Goal: Task Accomplishment & Management: Use online tool/utility

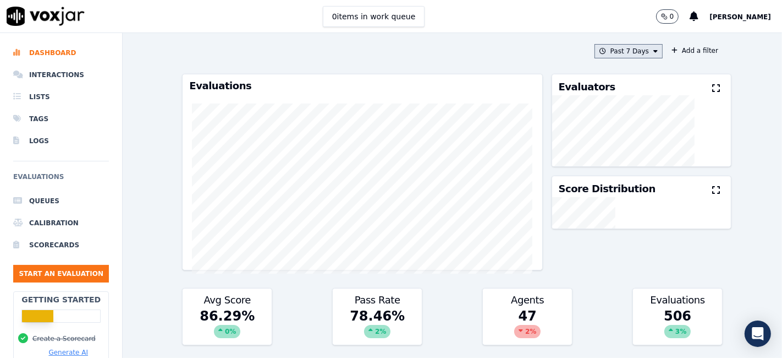
click at [633, 53] on button "Past 7 Days" at bounding box center [629, 51] width 68 height 14
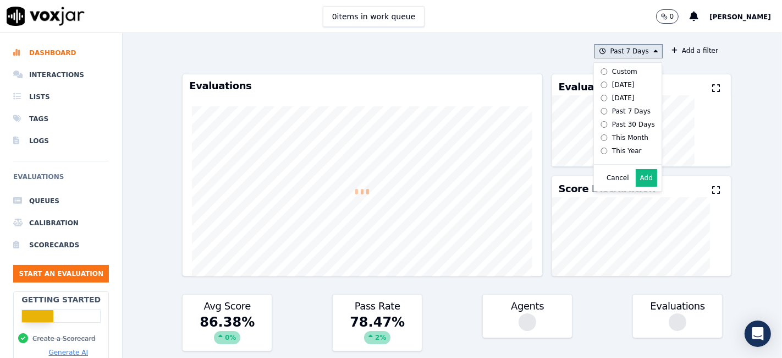
click at [612, 74] on div "Custom" at bounding box center [624, 71] width 25 height 9
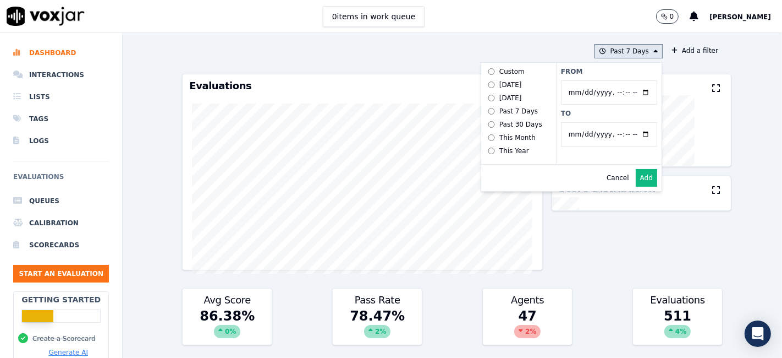
click at [634, 92] on input "From" at bounding box center [609, 92] width 96 height 24
type input "2025-06-21T00:00"
click at [630, 73] on label "From" at bounding box center [609, 71] width 96 height 9
click at [630, 80] on input "From" at bounding box center [609, 92] width 96 height 24
click at [632, 134] on input "To" at bounding box center [609, 134] width 96 height 24
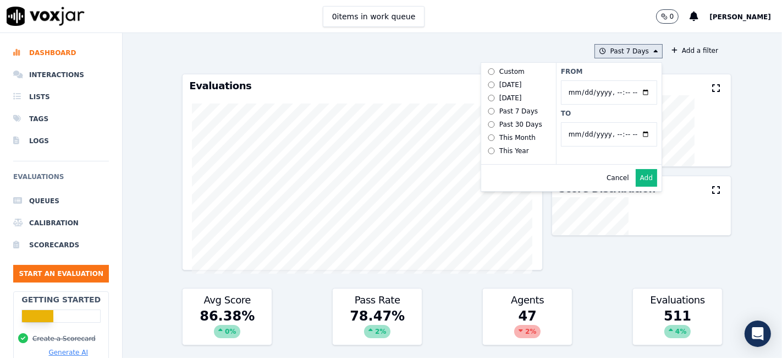
type input "2025-07-20T23:59"
click at [573, 116] on label "To" at bounding box center [609, 113] width 96 height 9
click at [573, 122] on input "To" at bounding box center [609, 134] width 96 height 24
click at [636, 187] on button "Add" at bounding box center [646, 178] width 21 height 18
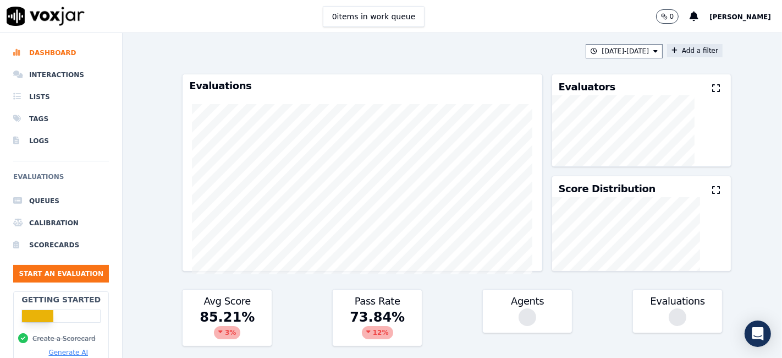
click at [675, 47] on button "Add a filter" at bounding box center [695, 50] width 56 height 13
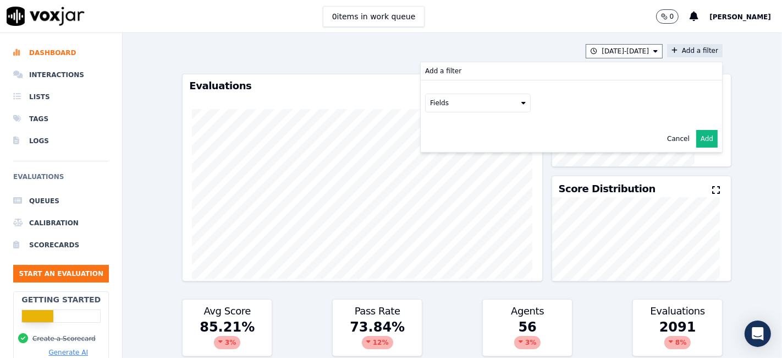
click at [454, 111] on button "Fields" at bounding box center [478, 103] width 106 height 19
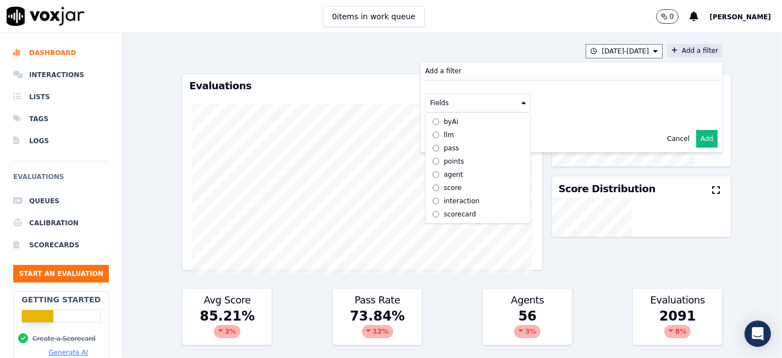
scroll to position [9, 0]
click at [450, 210] on div "scorecard" at bounding box center [460, 214] width 32 height 9
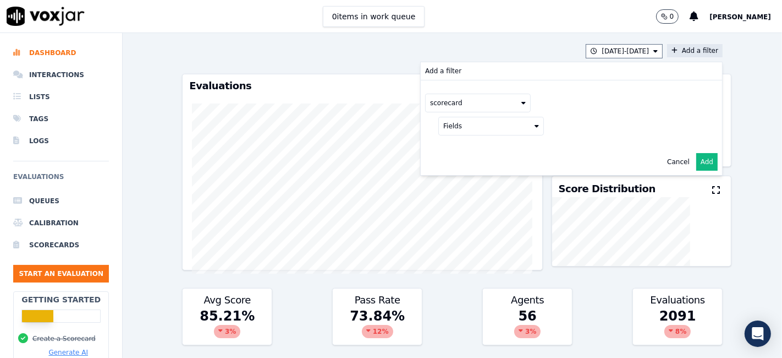
click at [512, 127] on button "Fields" at bounding box center [491, 126] width 106 height 19
click at [465, 144] on label "title" at bounding box center [491, 144] width 100 height 13
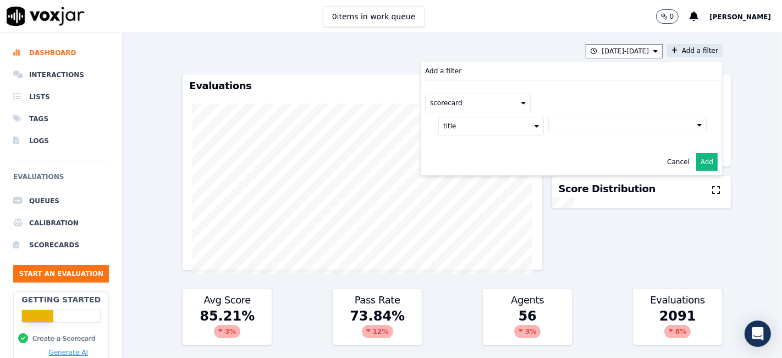
click at [551, 128] on button at bounding box center [628, 125] width 158 height 17
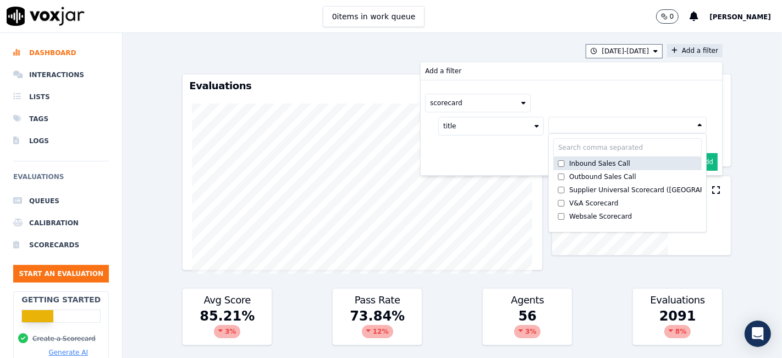
click at [580, 167] on label "Inbound Sales Call" at bounding box center [627, 163] width 149 height 13
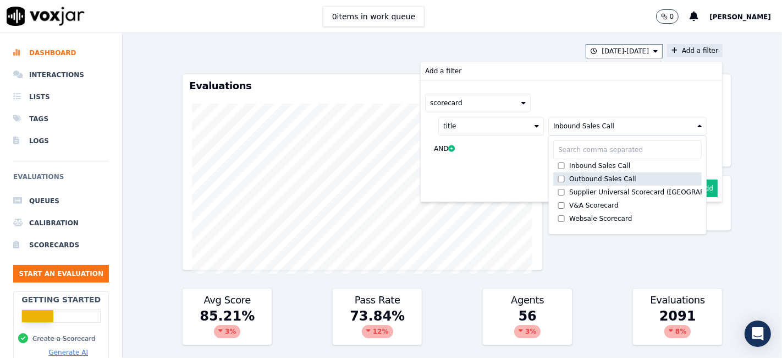
click at [578, 178] on div "Outbound Sales Call" at bounding box center [602, 178] width 67 height 9
click at [697, 185] on button "Add" at bounding box center [707, 188] width 21 height 18
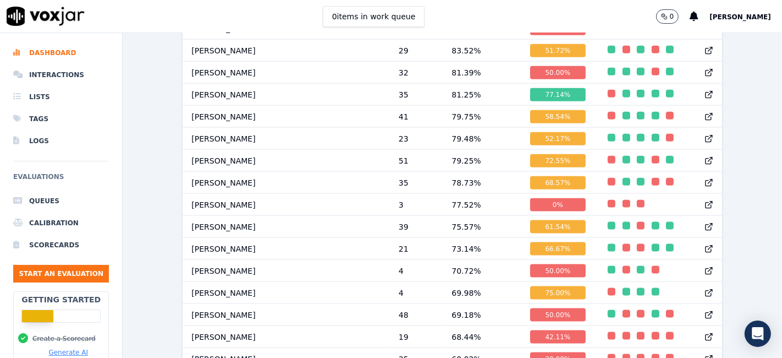
scroll to position [1214, 0]
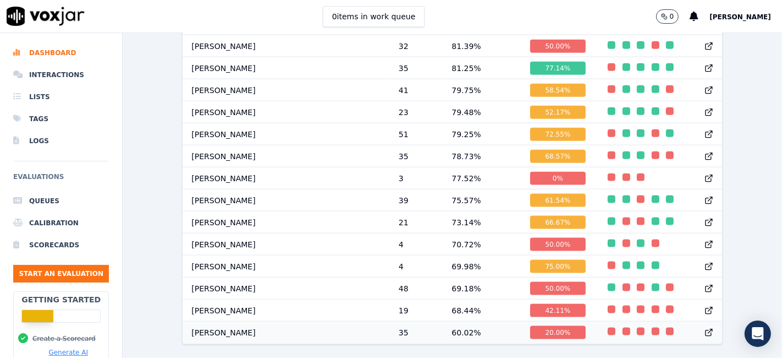
click at [530, 326] on div "20.00 %" at bounding box center [558, 332] width 56 height 13
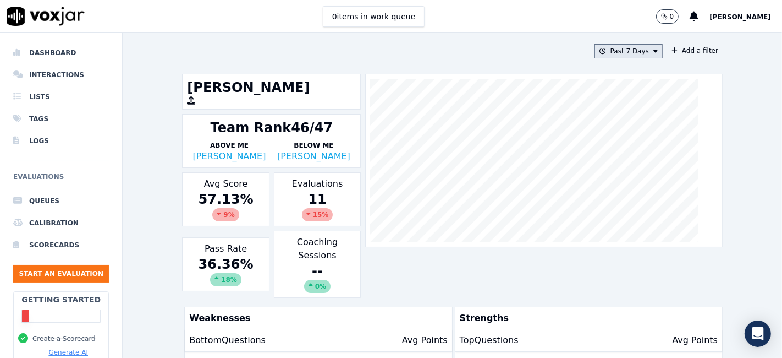
click at [626, 51] on button "Past 7 Days" at bounding box center [629, 51] width 68 height 14
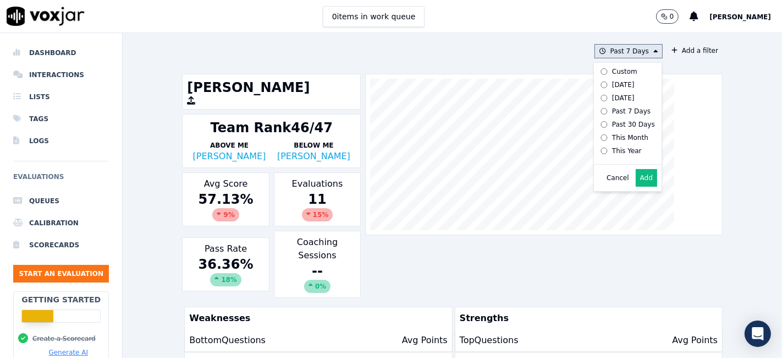
click at [612, 73] on div "Custom" at bounding box center [624, 71] width 25 height 9
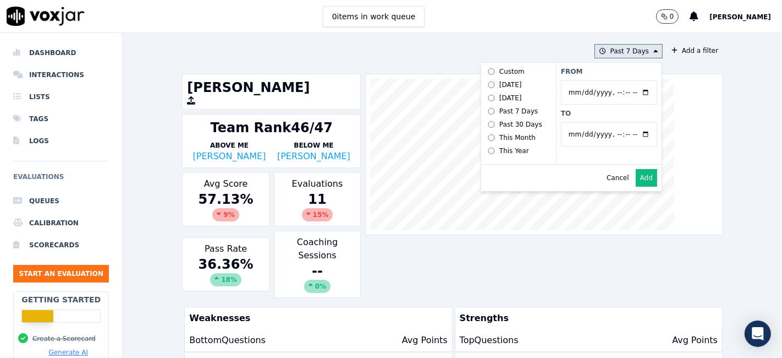
click at [635, 91] on input "From" at bounding box center [609, 92] width 96 height 24
type input "2025-06-21T00:00"
click at [619, 79] on div "From To" at bounding box center [609, 113] width 106 height 101
click at [633, 130] on input "To" at bounding box center [609, 134] width 96 height 24
type input "2025-07-20T23:59"
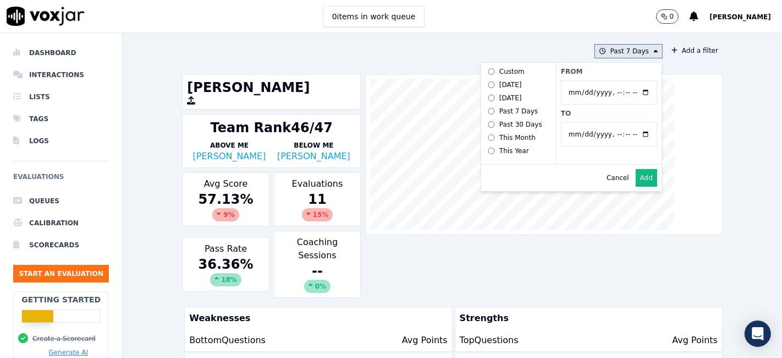
click at [594, 115] on label "To" at bounding box center [609, 113] width 96 height 9
click at [594, 122] on input "To" at bounding box center [609, 134] width 96 height 24
click at [636, 186] on button "Add" at bounding box center [646, 178] width 21 height 18
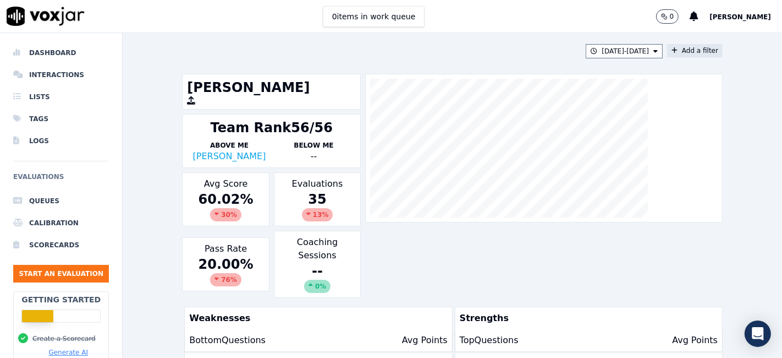
click at [683, 55] on button "Add a filter" at bounding box center [695, 50] width 56 height 13
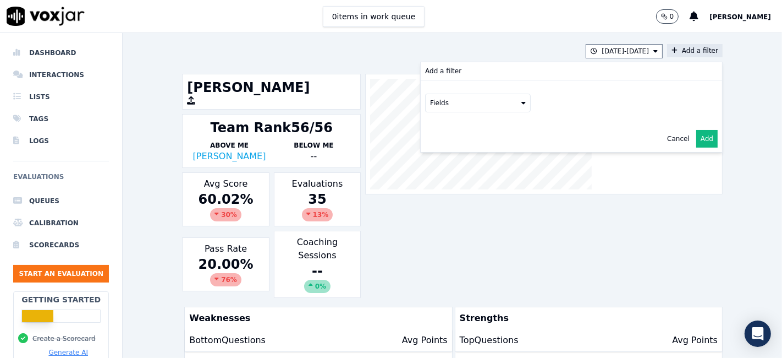
click at [454, 105] on button "Fields" at bounding box center [478, 103] width 106 height 19
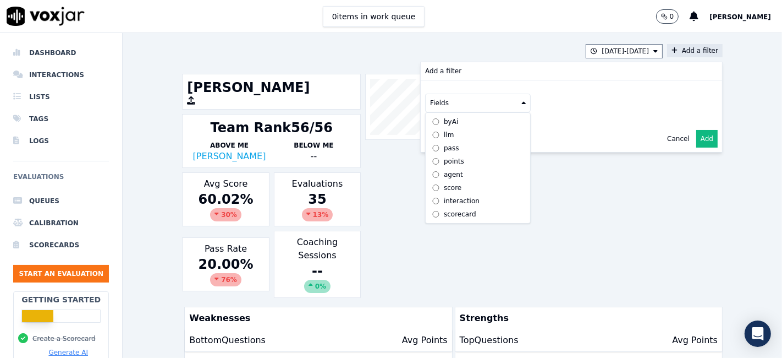
scroll to position [9, 0]
click at [451, 210] on div "scorecard" at bounding box center [460, 214] width 32 height 9
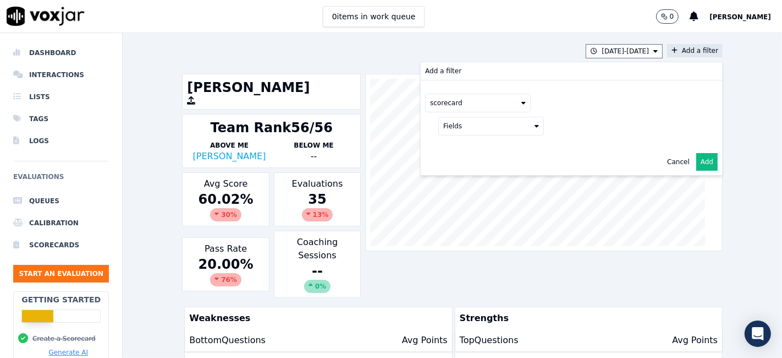
click at [503, 128] on button "Fields" at bounding box center [491, 126] width 106 height 19
click at [480, 148] on label "title" at bounding box center [491, 144] width 100 height 13
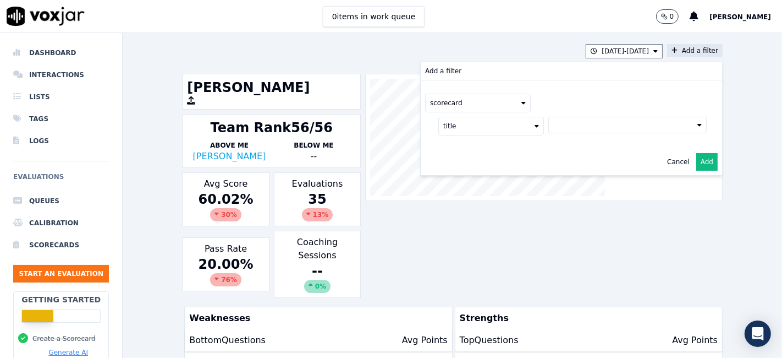
click at [573, 127] on button at bounding box center [628, 125] width 158 height 17
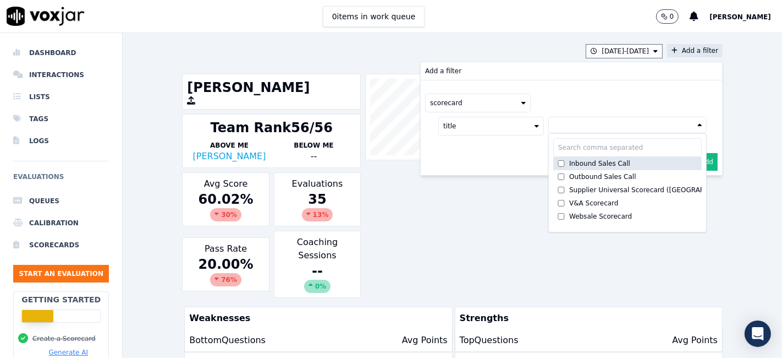
click at [581, 165] on div "Inbound Sales Call" at bounding box center [599, 163] width 61 height 9
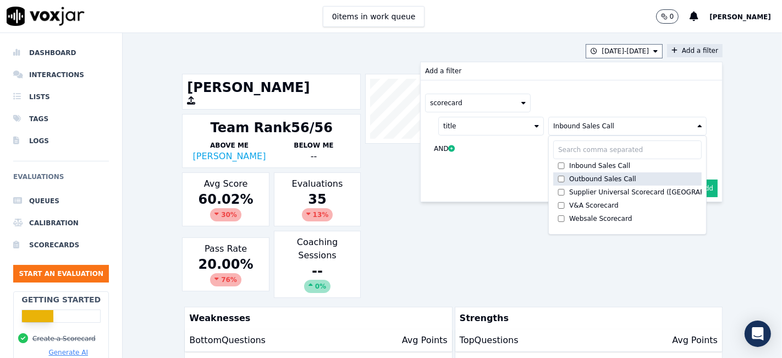
click at [578, 176] on div "Outbound Sales Call" at bounding box center [602, 178] width 67 height 9
click at [697, 188] on button "Add" at bounding box center [707, 188] width 21 height 18
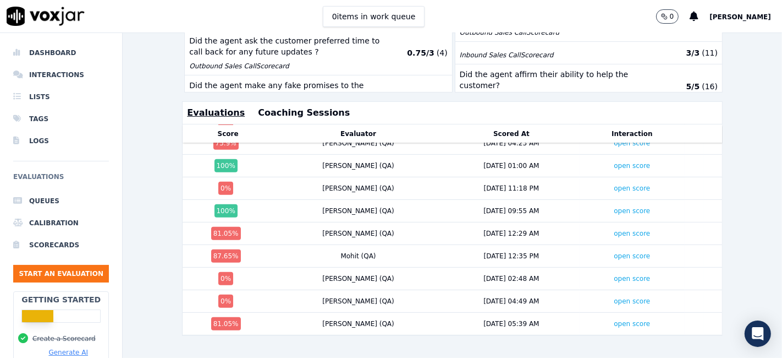
scroll to position [601, 0]
click at [614, 320] on link "open score" at bounding box center [632, 324] width 36 height 8
click at [614, 297] on link "open score" at bounding box center [632, 301] width 36 height 8
click at [614, 275] on link "open score" at bounding box center [632, 279] width 36 height 8
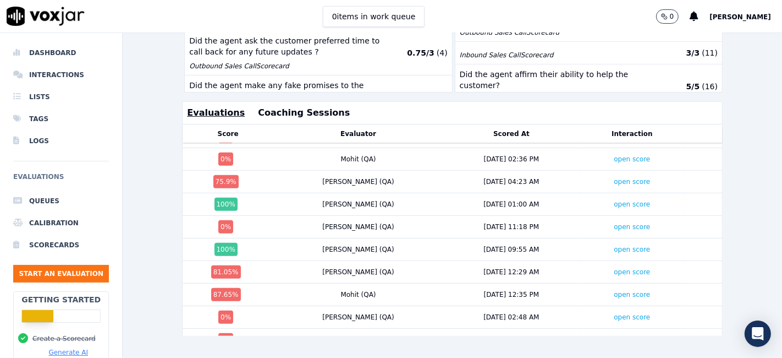
scroll to position [540, 0]
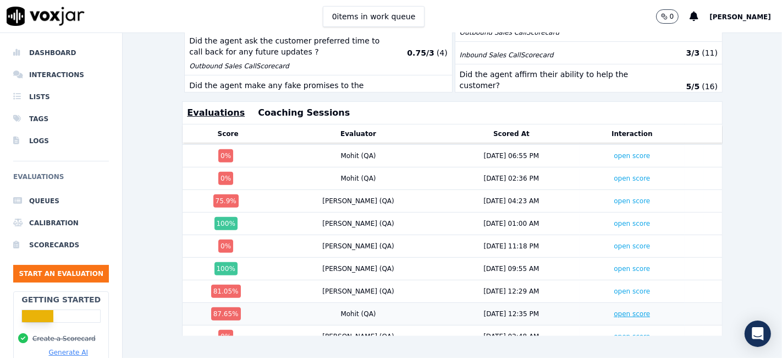
click at [614, 310] on link "open score" at bounding box center [632, 314] width 36 height 8
click at [614, 242] on link "open score" at bounding box center [632, 246] width 36 height 8
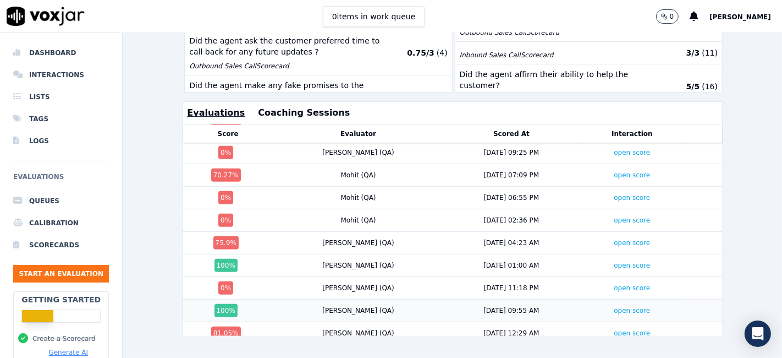
scroll to position [479, 0]
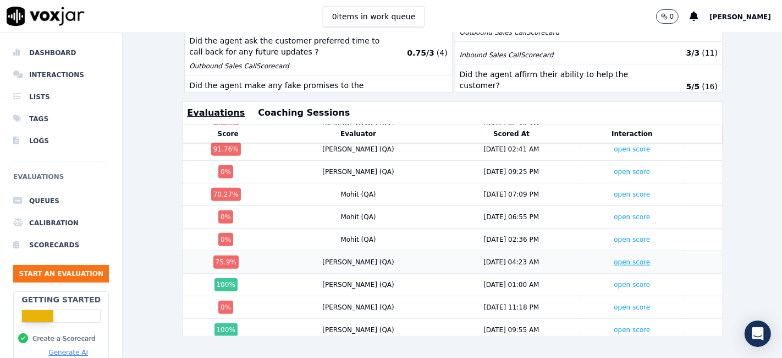
click at [614, 258] on link "open score" at bounding box center [632, 262] width 36 height 8
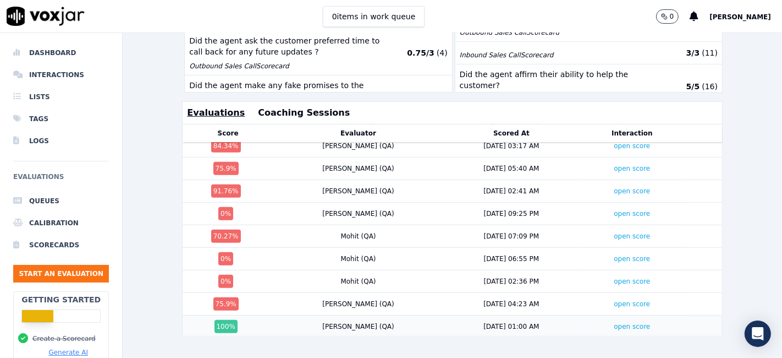
scroll to position [418, 0]
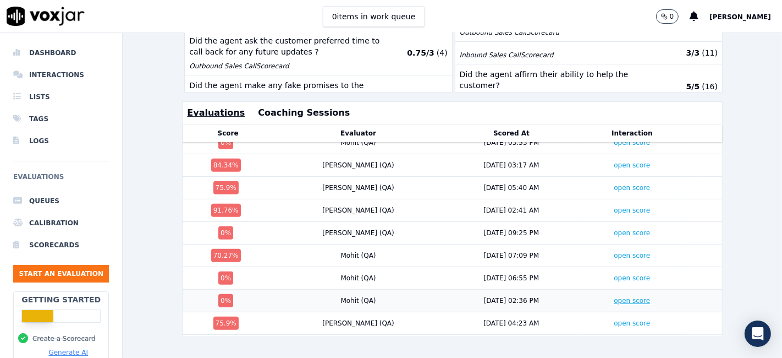
click at [614, 297] on link "open score" at bounding box center [632, 301] width 36 height 8
click at [614, 274] on link "open score" at bounding box center [632, 278] width 36 height 8
click at [614, 251] on link "open score" at bounding box center [632, 255] width 36 height 8
click at [599, 222] on td "open score" at bounding box center [632, 233] width 105 height 23
click at [614, 229] on link "open score" at bounding box center [632, 233] width 36 height 8
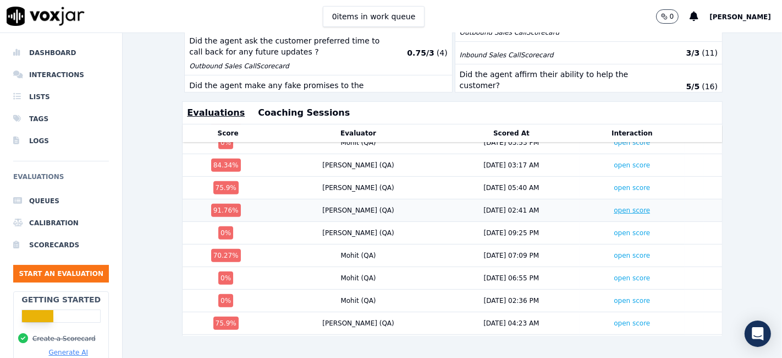
click at [614, 206] on link "open score" at bounding box center [632, 210] width 36 height 8
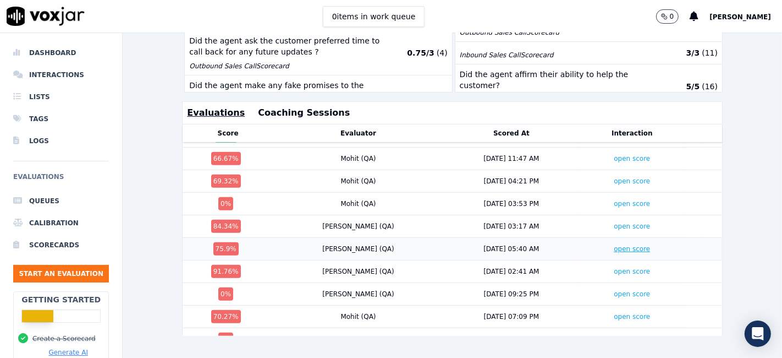
click at [614, 245] on link "open score" at bounding box center [632, 249] width 36 height 8
click at [614, 222] on link "open score" at bounding box center [632, 226] width 36 height 8
click at [614, 200] on link "open score" at bounding box center [632, 204] width 36 height 8
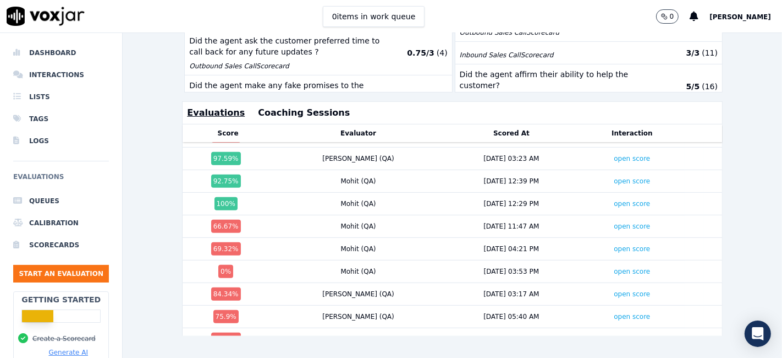
scroll to position [234, 0]
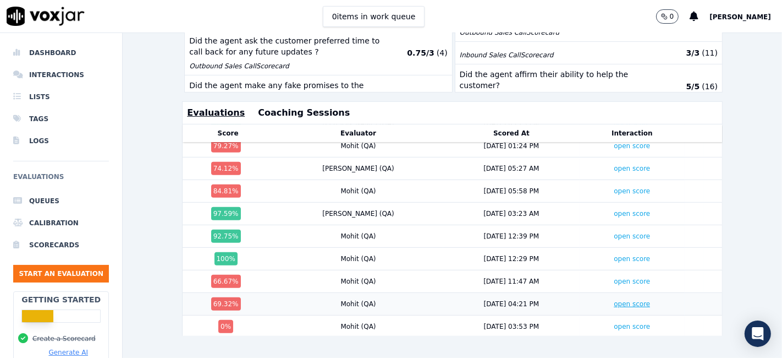
click at [614, 300] on link "open score" at bounding box center [632, 304] width 36 height 8
click at [614, 232] on link "open score" at bounding box center [632, 236] width 36 height 8
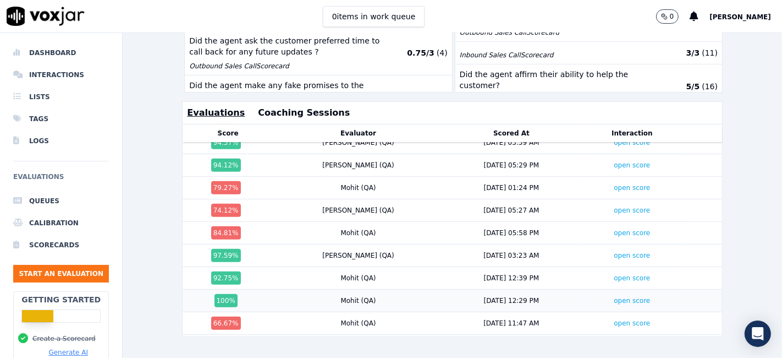
scroll to position [173, 0]
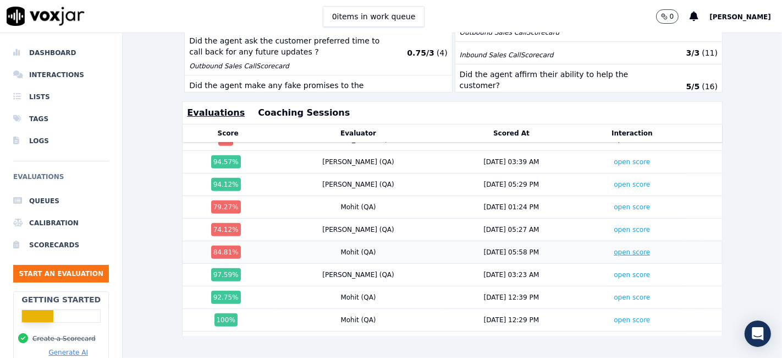
click at [614, 248] on link "open score" at bounding box center [632, 252] width 36 height 8
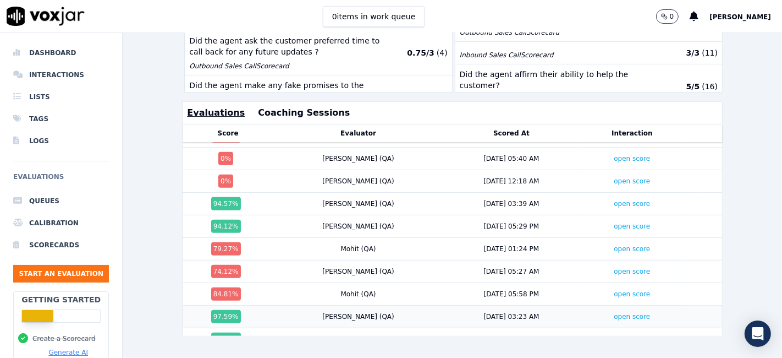
scroll to position [112, 0]
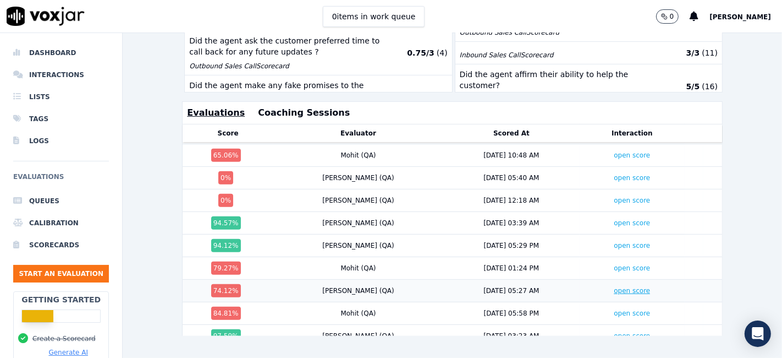
click at [614, 287] on link "open score" at bounding box center [632, 291] width 36 height 8
click at [614, 264] on link "open score" at bounding box center [632, 268] width 36 height 8
click at [614, 242] on link "open score" at bounding box center [632, 246] width 36 height 8
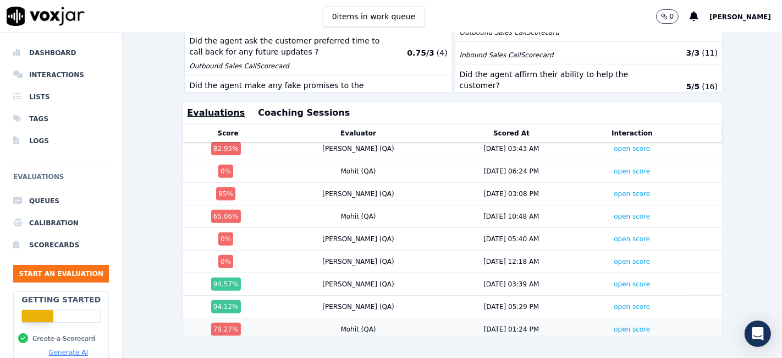
scroll to position [0, 0]
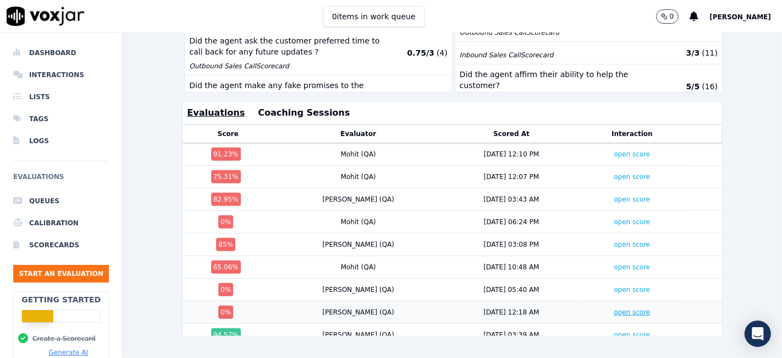
click at [614, 308] on link "open score" at bounding box center [632, 312] width 36 height 8
click at [614, 286] on link "open score" at bounding box center [632, 290] width 36 height 8
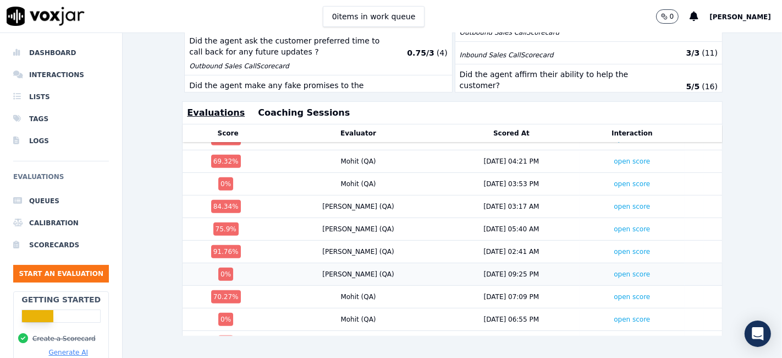
scroll to position [489, 0]
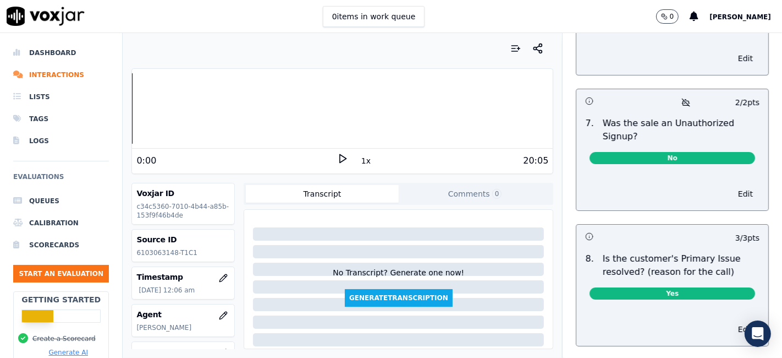
scroll to position [3347, 0]
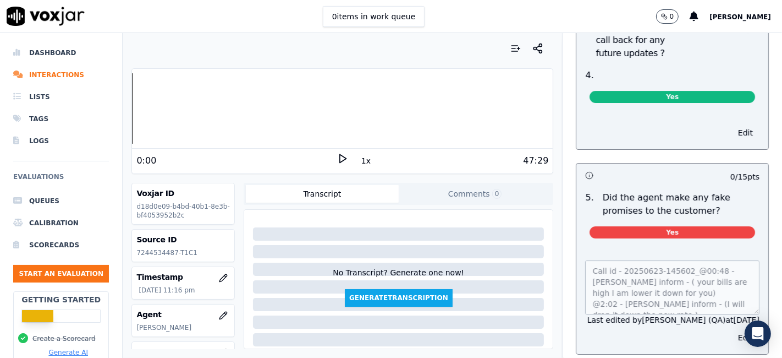
scroll to position [11, 0]
click at [664, 261] on div "Call id - 20250623-145602_@00:48 - [PERSON_NAME] inform - ( your bills are high…" at bounding box center [673, 300] width 192 height 107
click at [732, 330] on button "Edit" at bounding box center [746, 337] width 28 height 15
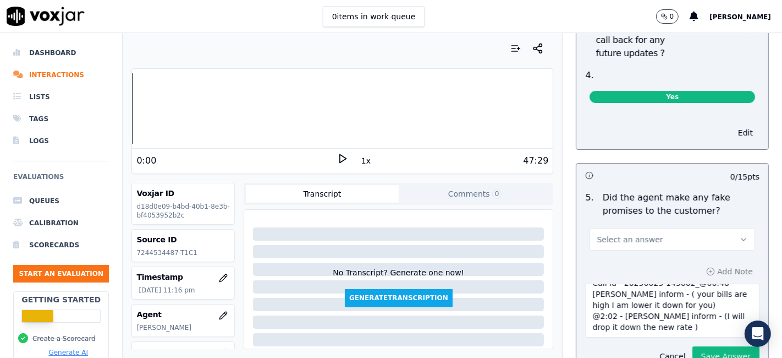
click at [683, 228] on button "Select an answer" at bounding box center [673, 239] width 166 height 22
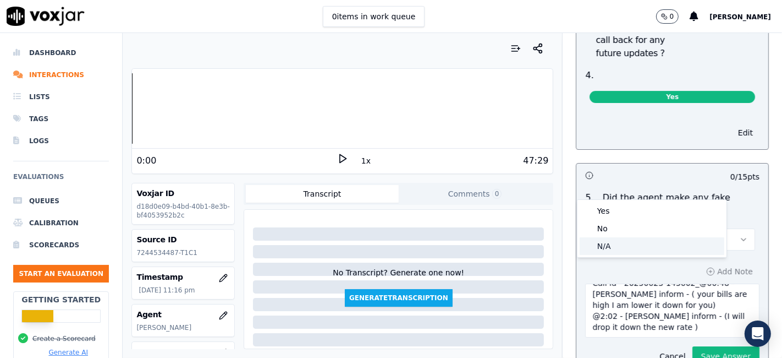
click at [606, 247] on div "N/A" at bounding box center [652, 246] width 145 height 18
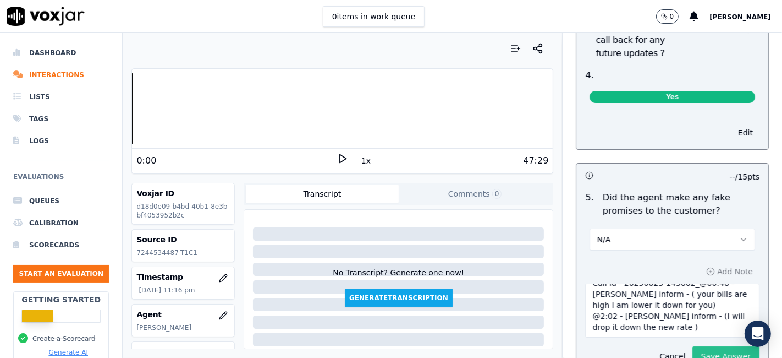
click at [693, 346] on button "Save Answer" at bounding box center [726, 356] width 67 height 20
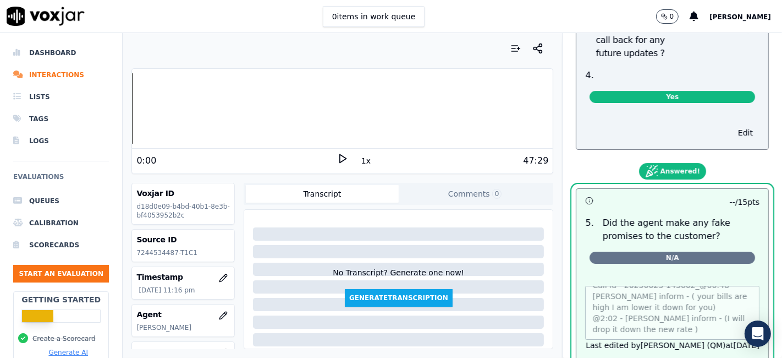
click at [679, 216] on p "Did the agent make any fake promises to the customer?" at bounding box center [681, 229] width 157 height 26
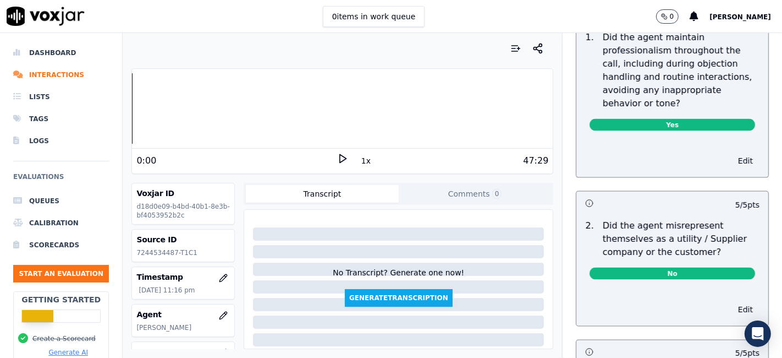
scroll to position [1528, 0]
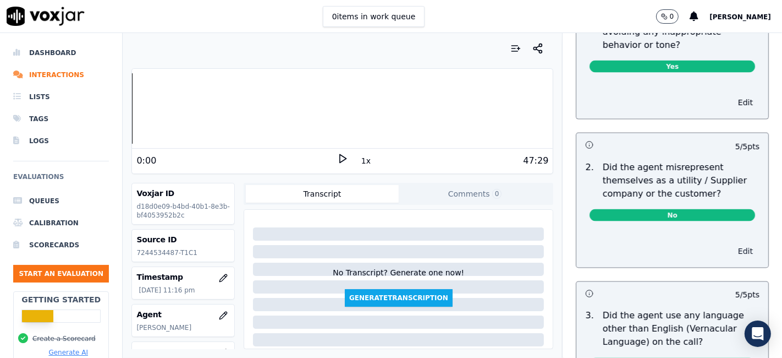
click at [732, 243] on button "Edit" at bounding box center [746, 250] width 28 height 15
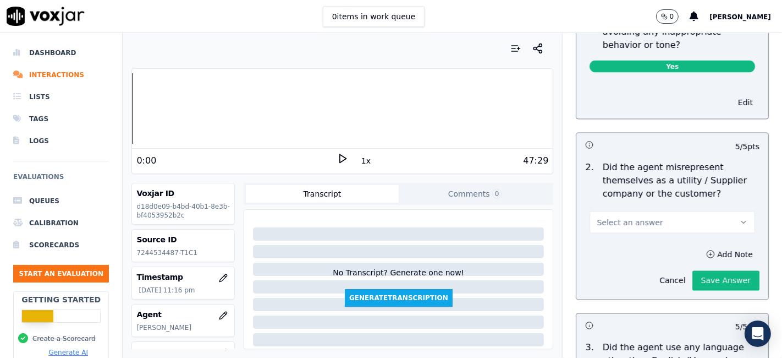
click at [642, 211] on button "Select an answer" at bounding box center [673, 222] width 166 height 22
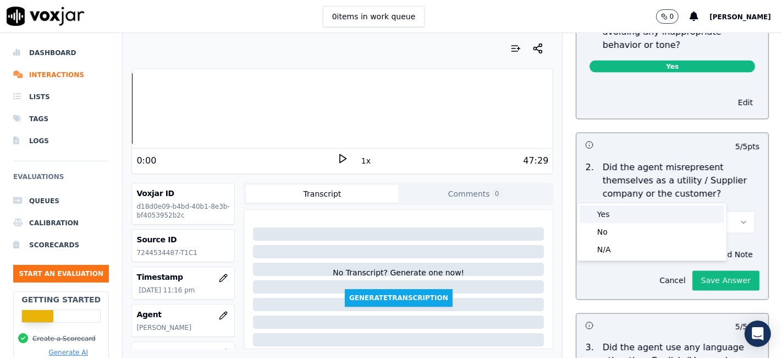
click at [626, 213] on div "Yes" at bounding box center [652, 214] width 145 height 18
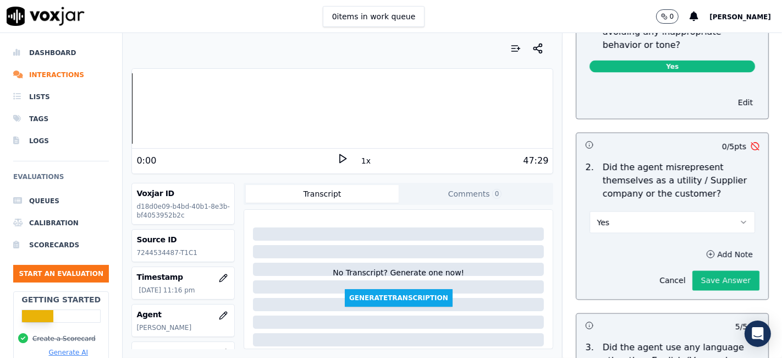
click at [706, 246] on button "Add Note" at bounding box center [730, 253] width 60 height 15
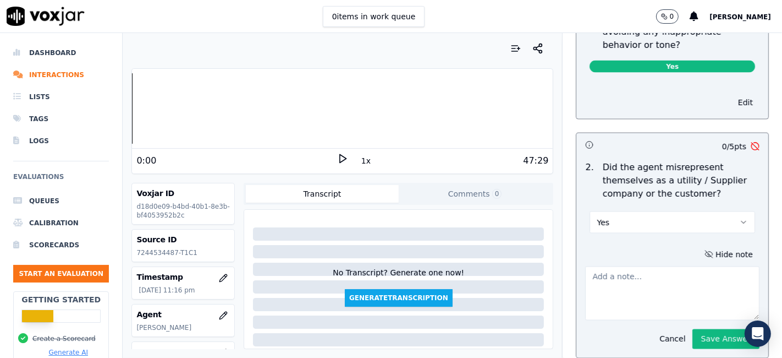
click at [612, 266] on textarea at bounding box center [672, 293] width 174 height 54
paste textarea "Call id - 20250623-145602_@00:48 - Jim inform - ( your bills are high I am lowe…"
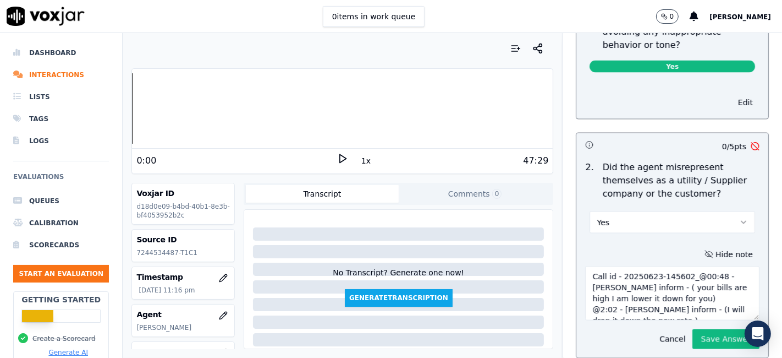
scroll to position [6, 0]
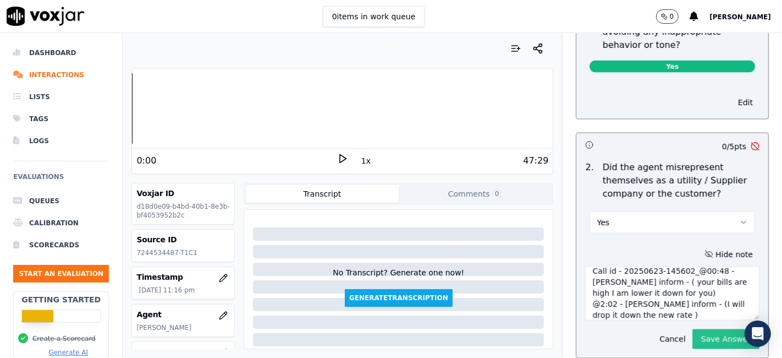
type textarea "Call id - 20250623-145602_@00:48 - Jim inform - ( your bills are high I am lowe…"
click at [703, 329] on button "Save Answer" at bounding box center [726, 339] width 67 height 20
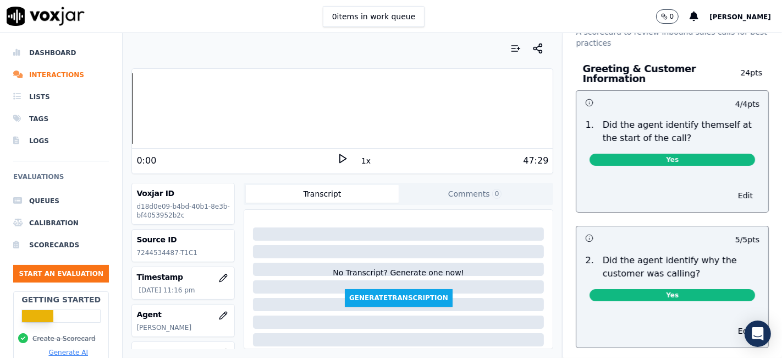
scroll to position [0, 0]
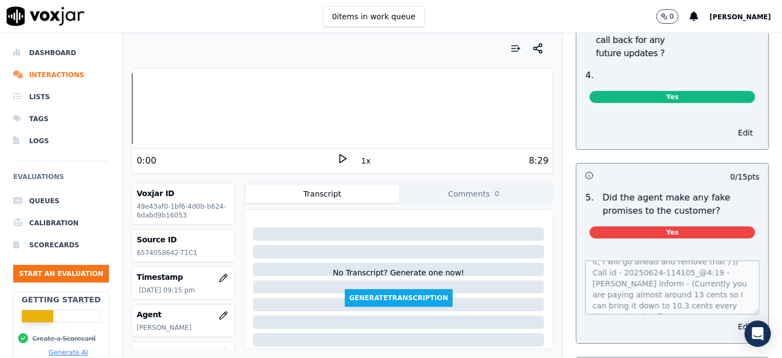
scroll to position [61, 0]
click at [732, 319] on button "Edit" at bounding box center [746, 326] width 28 height 15
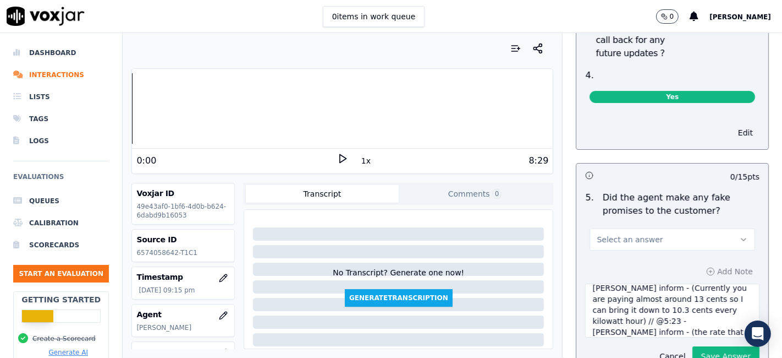
click at [681, 228] on button "Select an answer" at bounding box center [673, 239] width 166 height 22
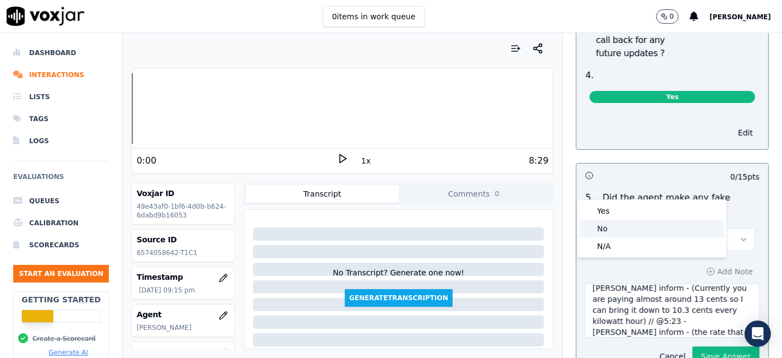
click at [619, 228] on div "No" at bounding box center [652, 229] width 145 height 18
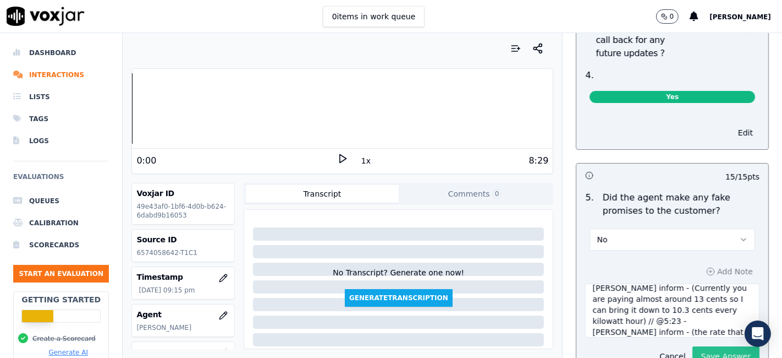
click at [710, 346] on button "Save Answer" at bounding box center [726, 356] width 67 height 20
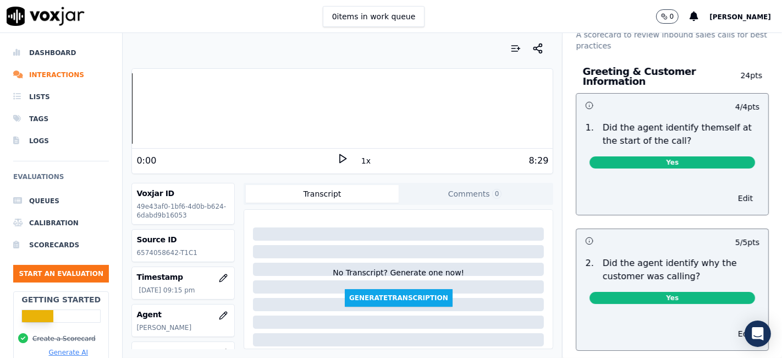
scroll to position [0, 0]
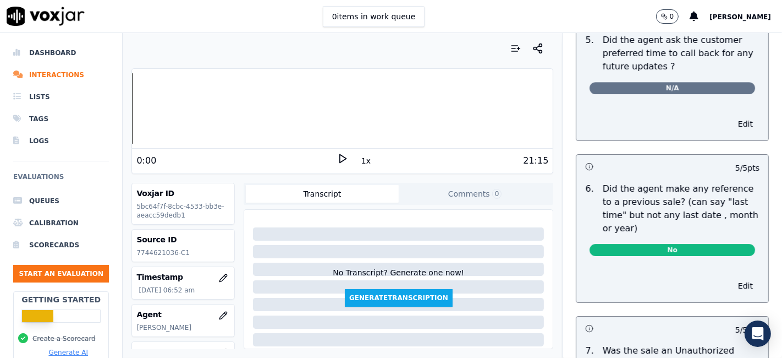
scroll to position [3115, 0]
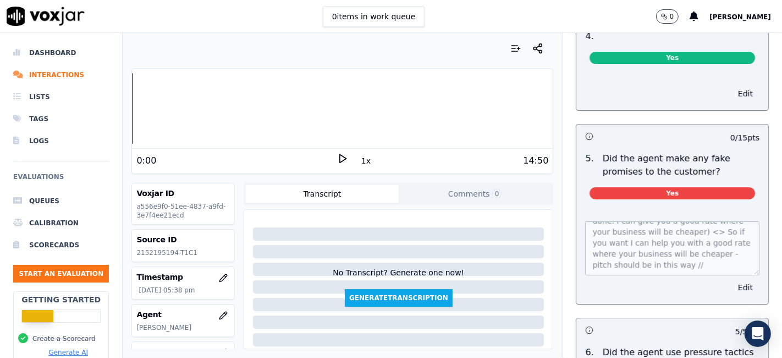
scroll to position [3096, 0]
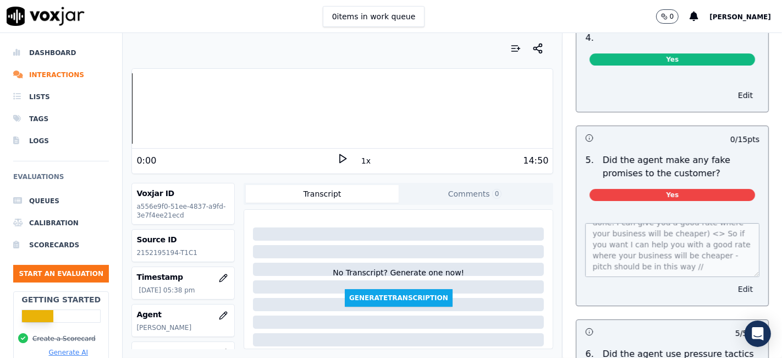
click at [732, 281] on button "Edit" at bounding box center [746, 288] width 28 height 15
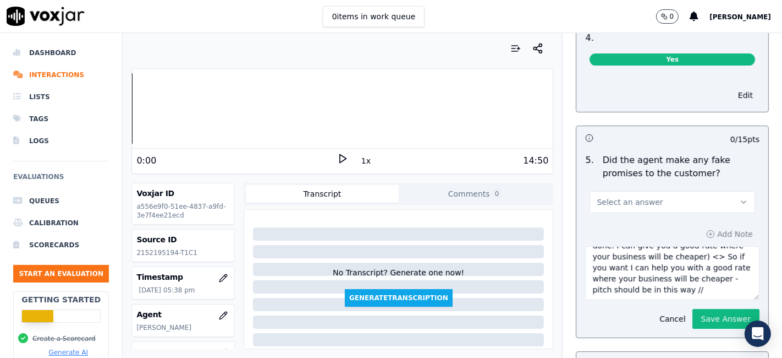
click at [675, 191] on button "Select an answer" at bounding box center [673, 202] width 166 height 22
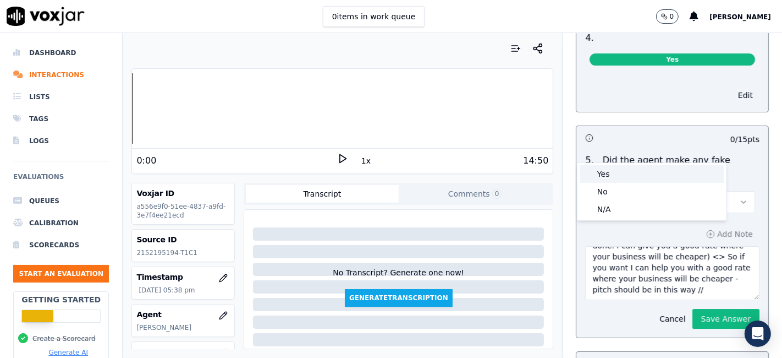
click at [650, 173] on div "Yes" at bounding box center [652, 174] width 145 height 18
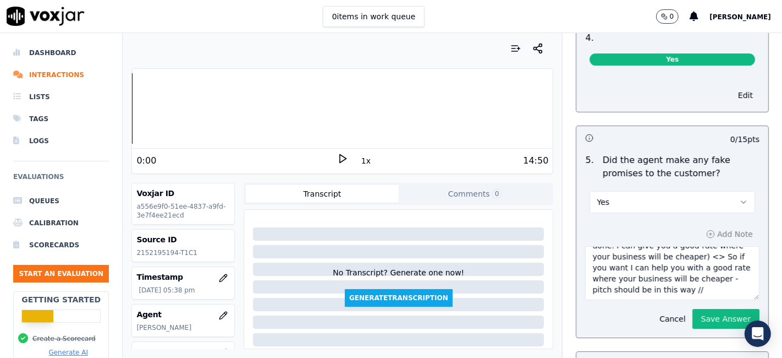
click at [651, 191] on button "Yes" at bounding box center [673, 202] width 166 height 22
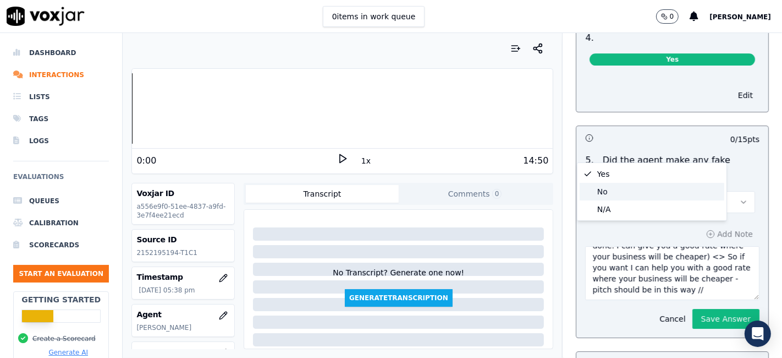
click at [621, 196] on div "No" at bounding box center [652, 192] width 145 height 18
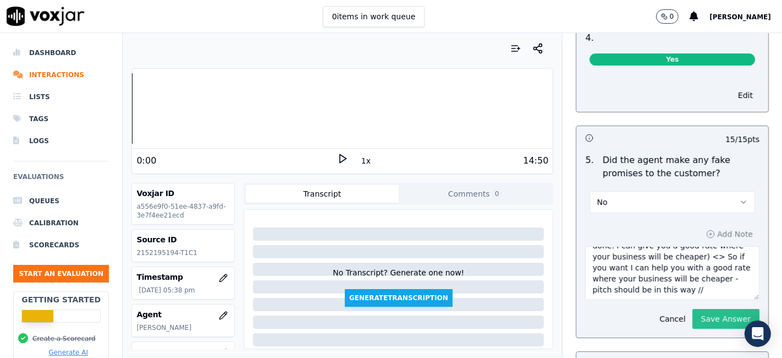
click at [700, 309] on button "Save Answer" at bounding box center [726, 319] width 67 height 20
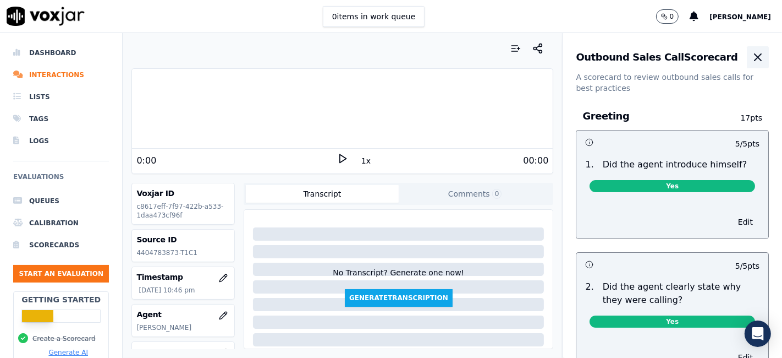
click at [752, 59] on icon "button" at bounding box center [758, 57] width 13 height 13
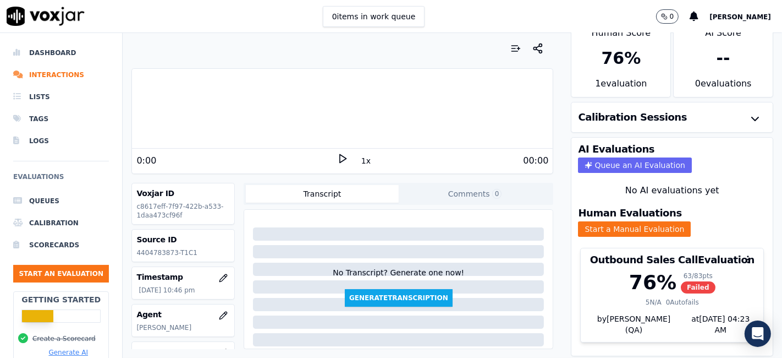
scroll to position [35, 0]
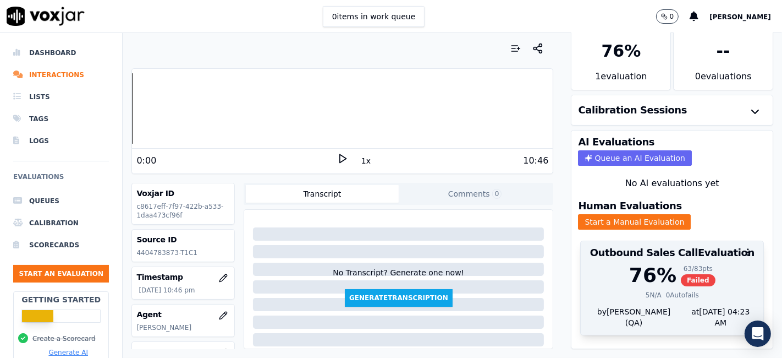
click at [681, 274] on span "Failed" at bounding box center [698, 280] width 35 height 12
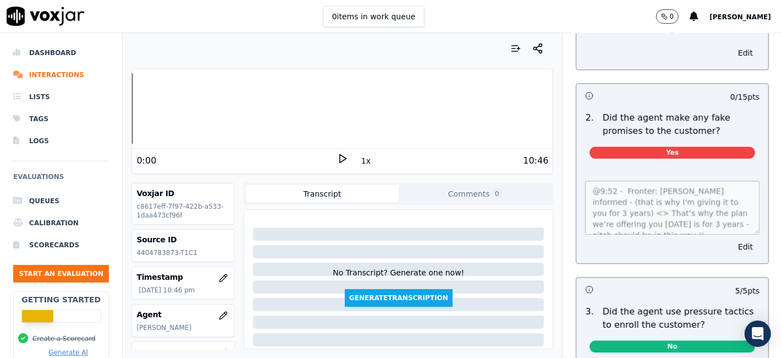
scroll to position [11, 0]
click at [661, 227] on div "@9:52 - Fronter: Jim informed - (that is why I'm giving it to you for 3 years) …" at bounding box center [673, 215] width 192 height 96
click at [732, 239] on button "Edit" at bounding box center [746, 246] width 28 height 15
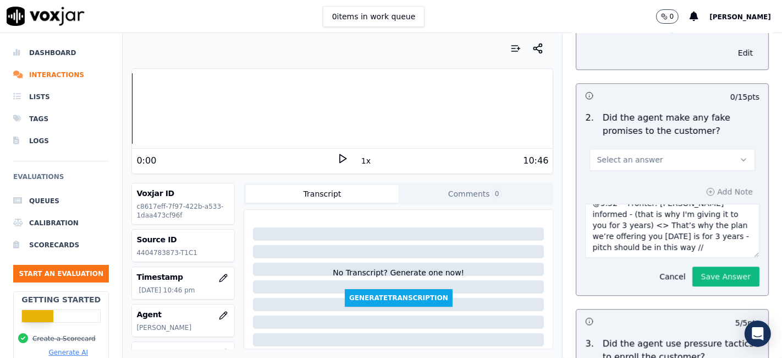
click at [688, 149] on button "Select an answer" at bounding box center [673, 160] width 166 height 22
click at [646, 183] on div "No" at bounding box center [652, 178] width 145 height 18
click at [693, 266] on button "Save Answer" at bounding box center [726, 276] width 67 height 20
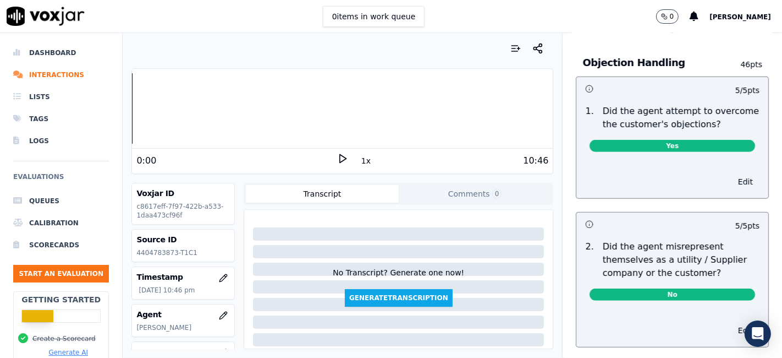
scroll to position [733, 0]
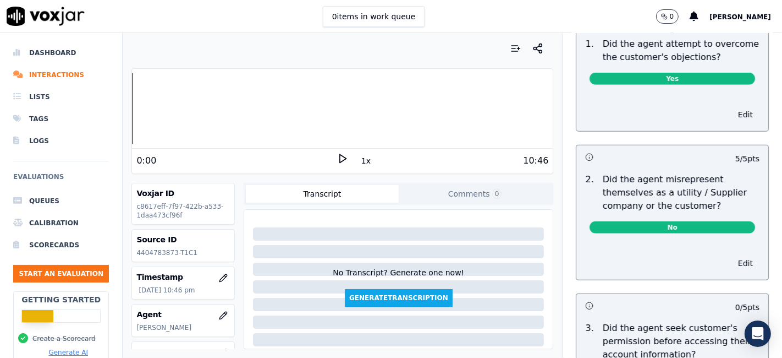
click at [732, 260] on button "Edit" at bounding box center [746, 262] width 28 height 15
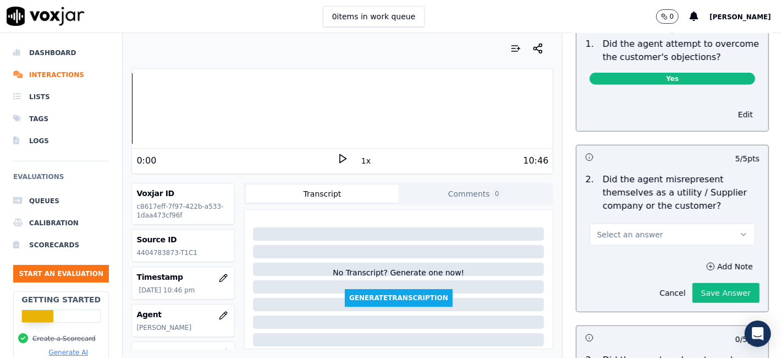
click at [645, 234] on button "Select an answer" at bounding box center [673, 234] width 166 height 22
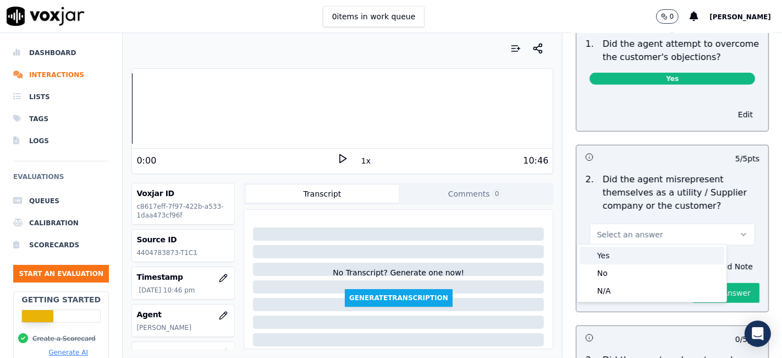
click at [624, 257] on div "Yes" at bounding box center [652, 255] width 145 height 18
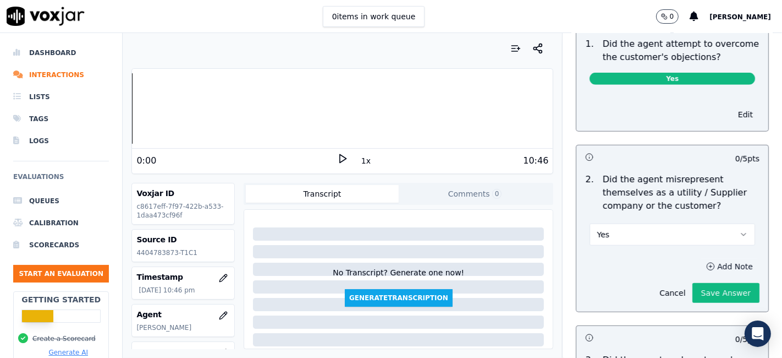
click at [701, 261] on button "Add Note" at bounding box center [730, 266] width 60 height 15
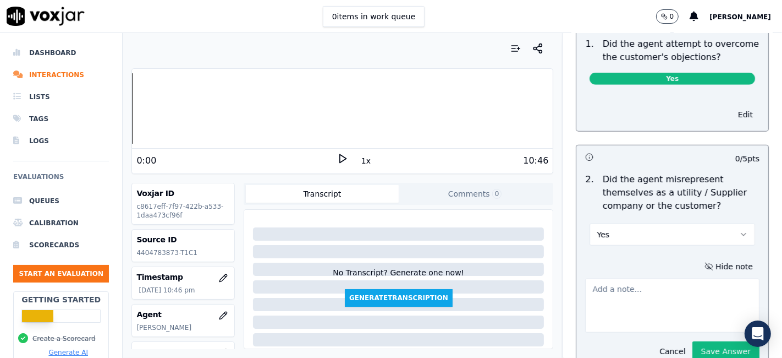
click at [627, 293] on textarea at bounding box center [672, 305] width 174 height 54
paste textarea "@9:52 - Fronter: Jim informed - (that is why I'm giving it to you for 3 years) …"
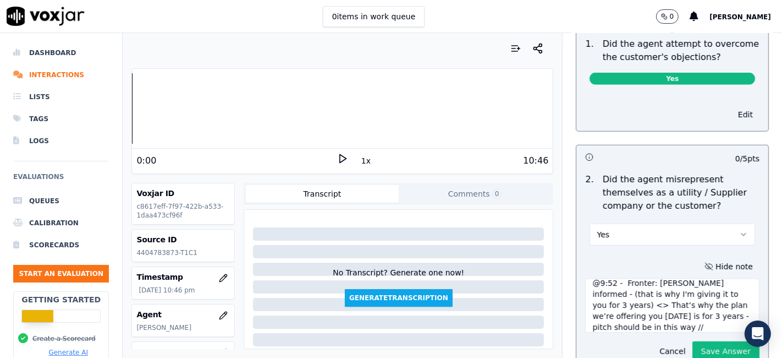
scroll to position [917, 0]
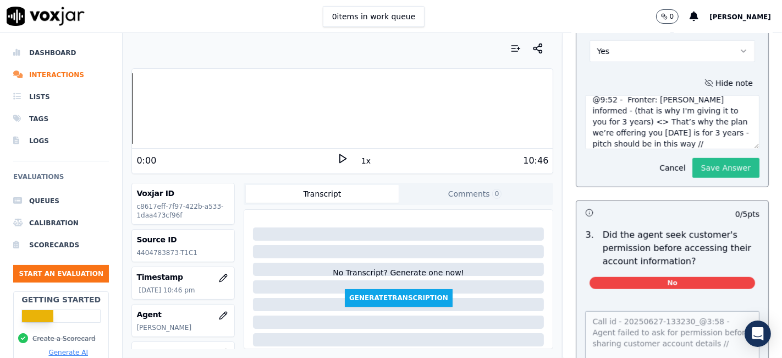
type textarea "@9:52 - Fronter: Jim informed - (that is why I'm giving it to you for 3 years) …"
click at [693, 158] on button "Save Answer" at bounding box center [726, 168] width 67 height 20
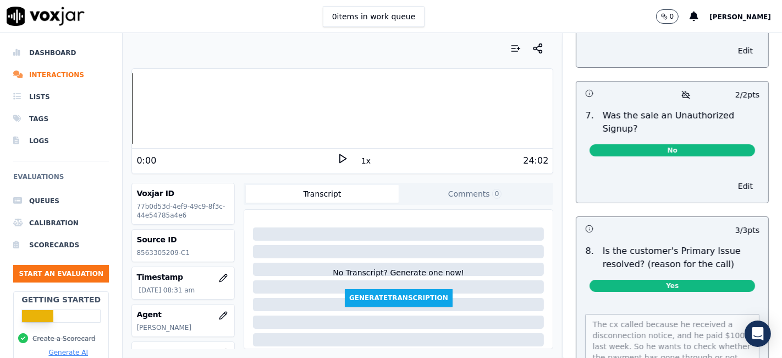
scroll to position [3463, 0]
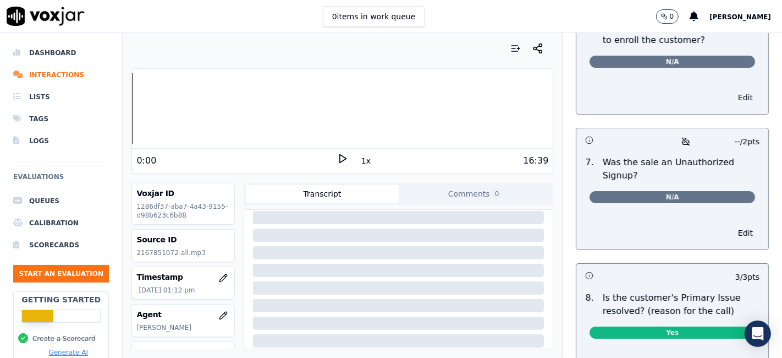
scroll to position [3521, 0]
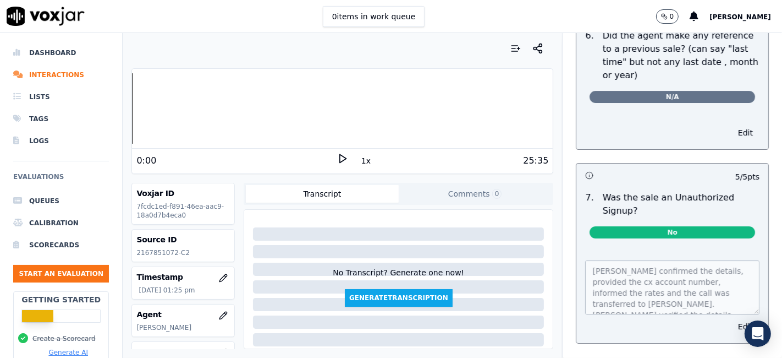
scroll to position [3173, 0]
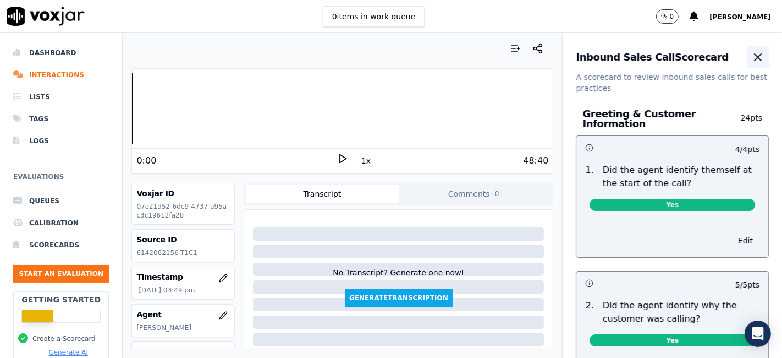
click at [752, 61] on icon "button" at bounding box center [758, 57] width 13 height 13
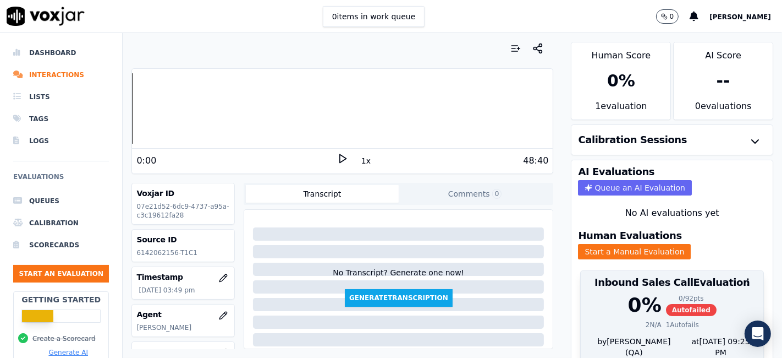
scroll to position [35, 0]
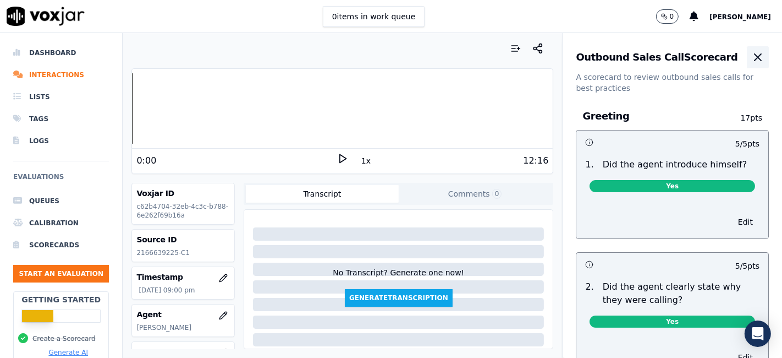
click at [747, 65] on button "button" at bounding box center [758, 57] width 22 height 22
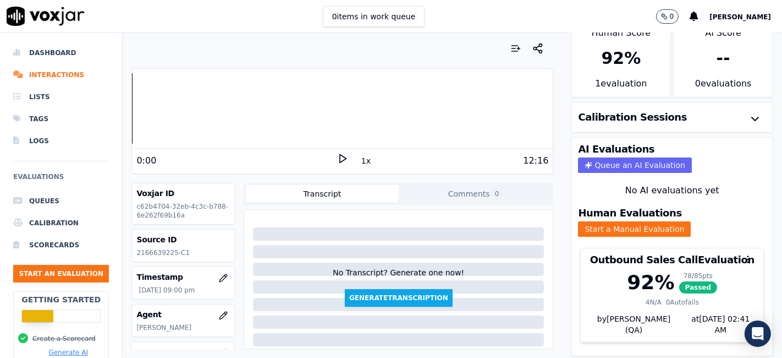
scroll to position [35, 0]
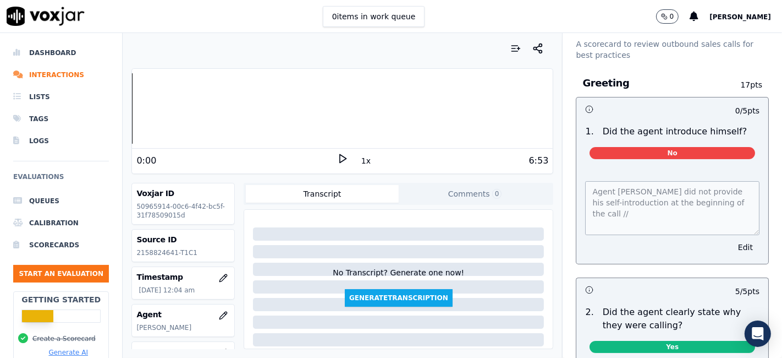
scroll to position [61, 0]
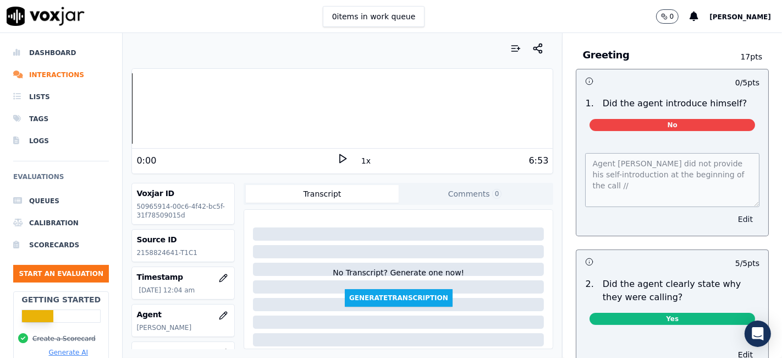
click at [732, 215] on button "Edit" at bounding box center [746, 218] width 28 height 15
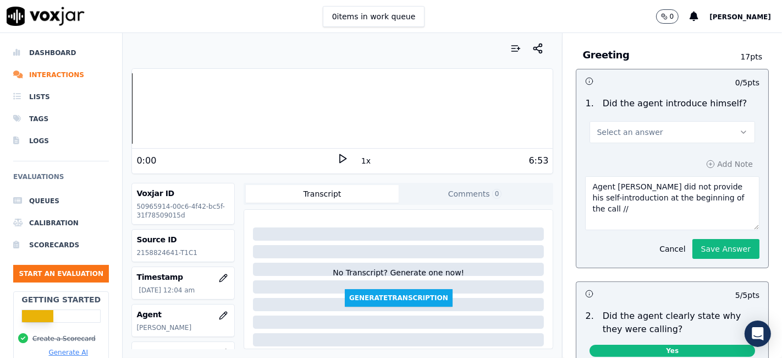
click at [641, 127] on button "Select an answer" at bounding box center [673, 132] width 166 height 22
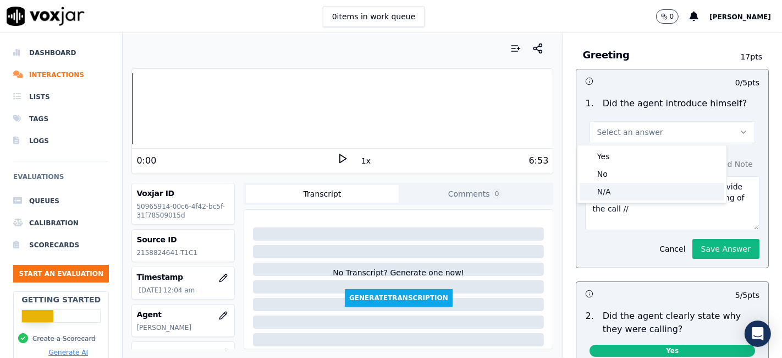
click at [628, 186] on div "N/A" at bounding box center [652, 192] width 145 height 18
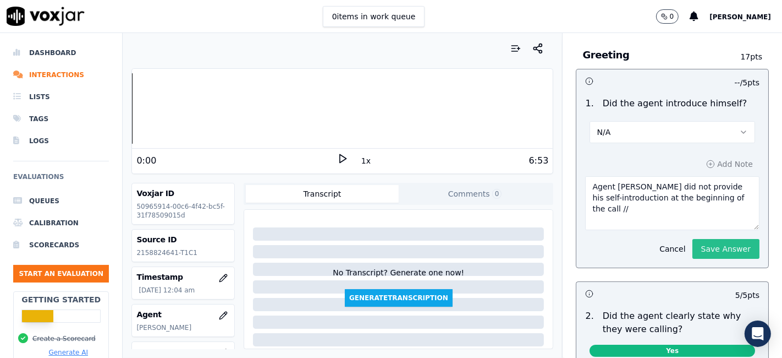
click at [705, 252] on button "Save Answer" at bounding box center [726, 249] width 67 height 20
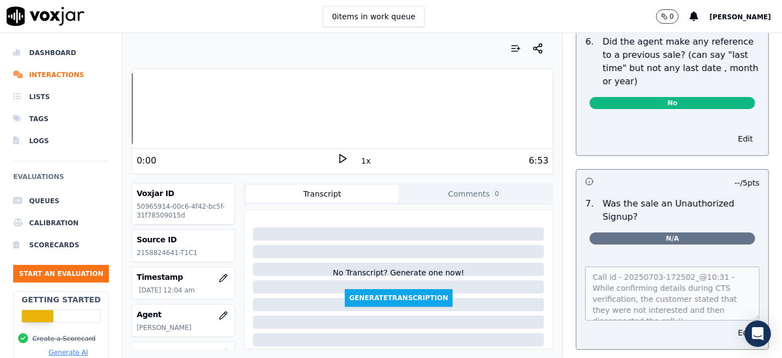
scroll to position [3173, 0]
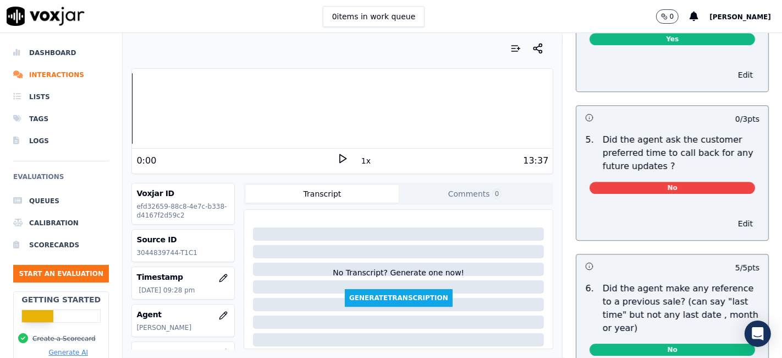
scroll to position [2799, 0]
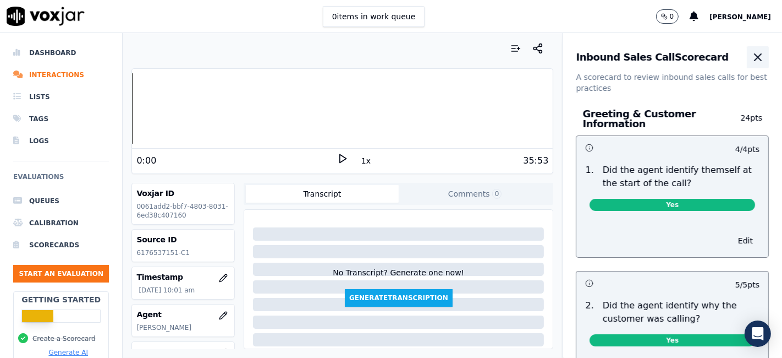
click at [752, 57] on icon "button" at bounding box center [758, 57] width 13 height 13
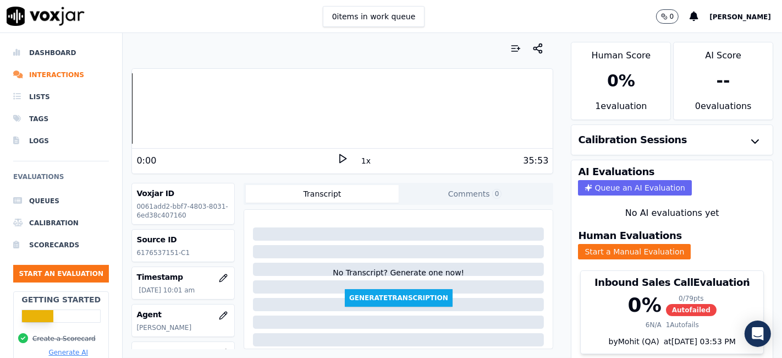
scroll to position [35, 0]
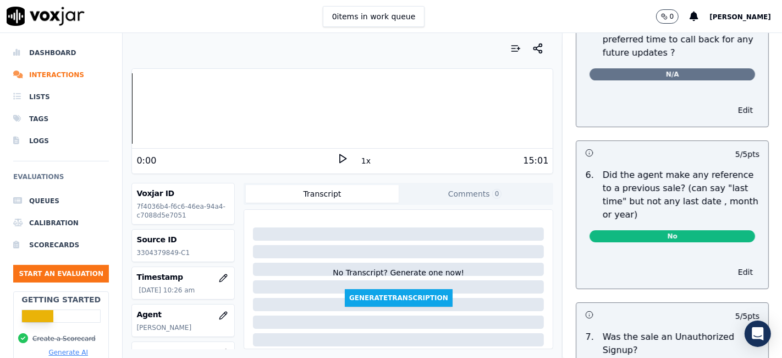
scroll to position [3220, 0]
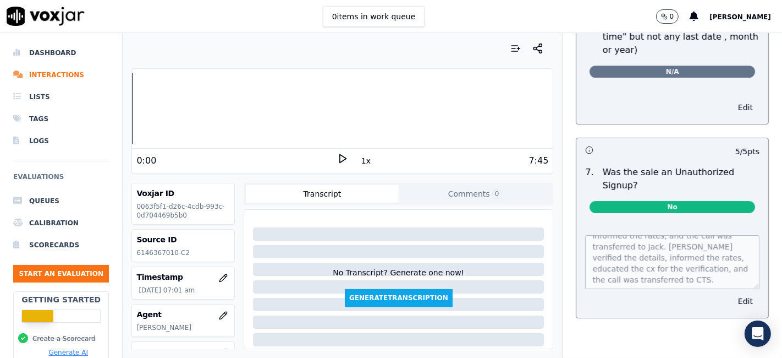
scroll to position [77, 0]
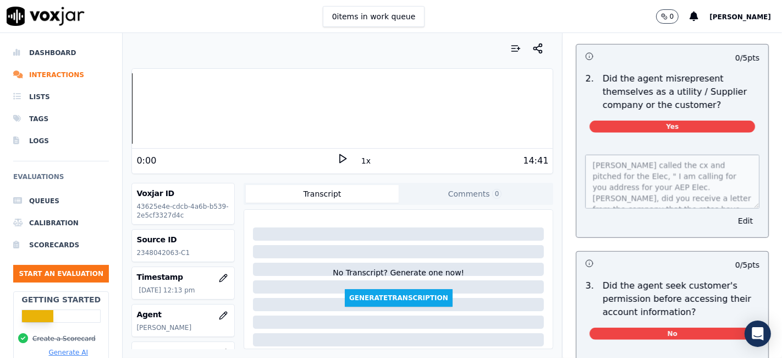
scroll to position [856, 0]
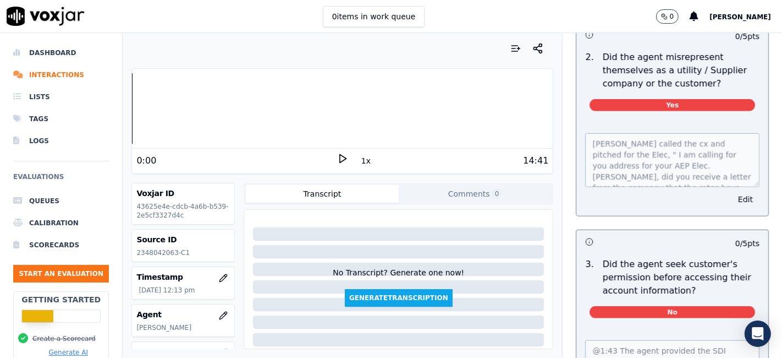
click at [512, 19] on div "0 items in work queue 0 [PERSON_NAME]" at bounding box center [391, 16] width 782 height 33
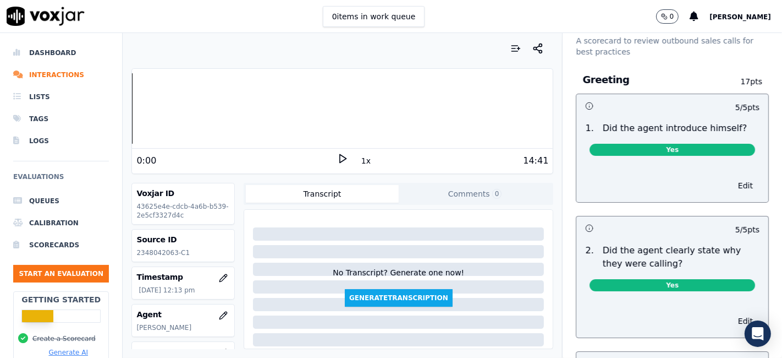
scroll to position [0, 0]
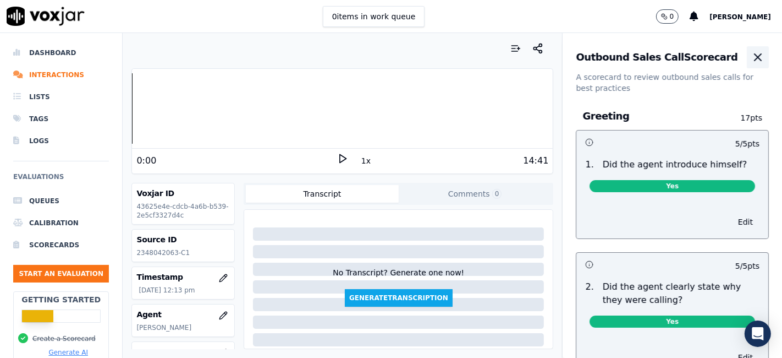
click at [755, 56] on icon "button" at bounding box center [758, 57] width 7 height 7
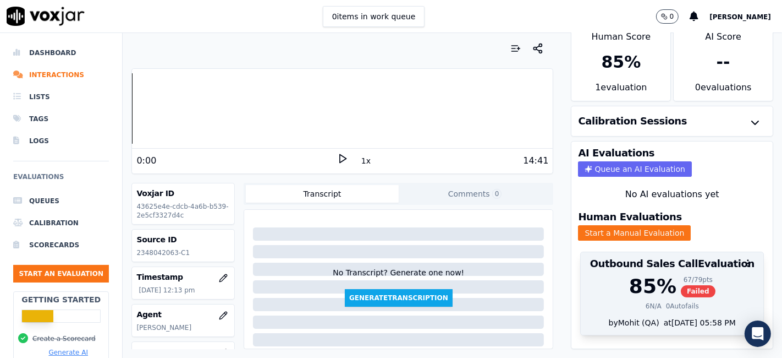
scroll to position [35, 0]
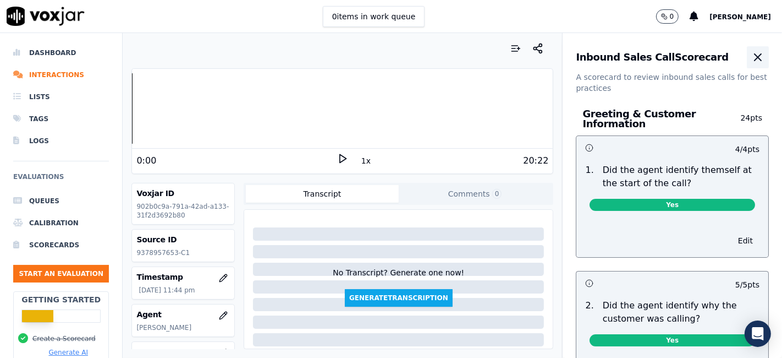
click at [752, 57] on icon "button" at bounding box center [758, 57] width 13 height 13
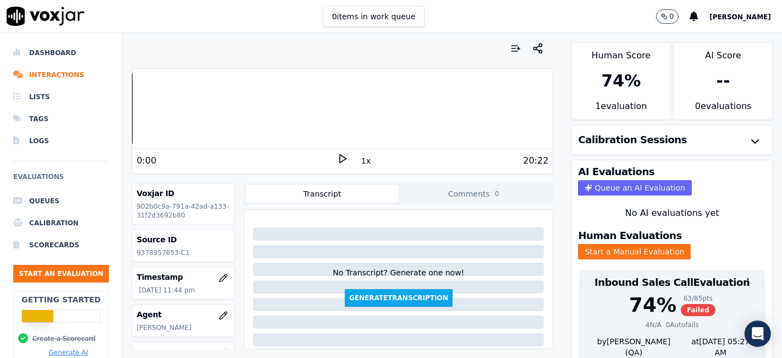
scroll to position [35, 0]
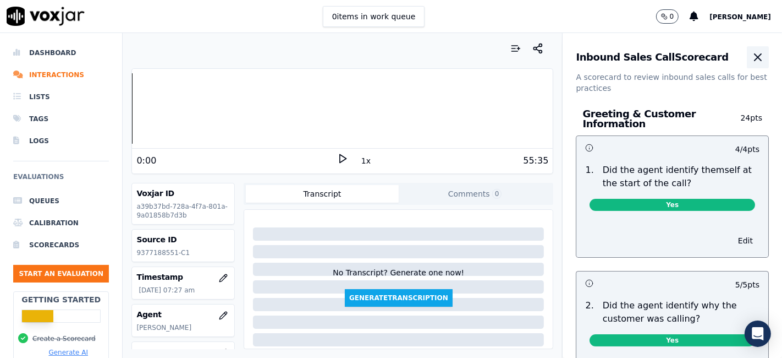
click at [752, 59] on icon "button" at bounding box center [758, 57] width 13 height 13
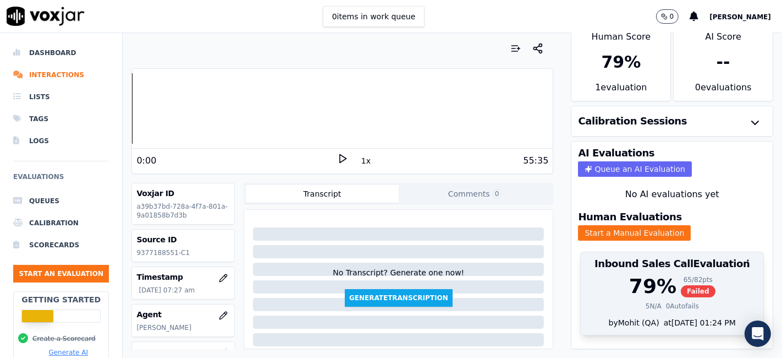
scroll to position [35, 0]
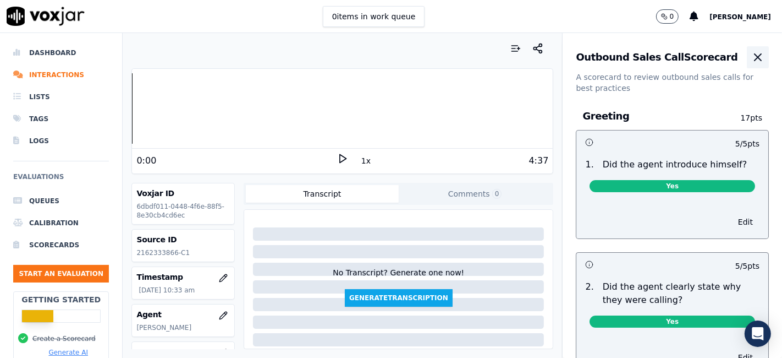
click at [755, 59] on icon "button" at bounding box center [758, 57] width 7 height 7
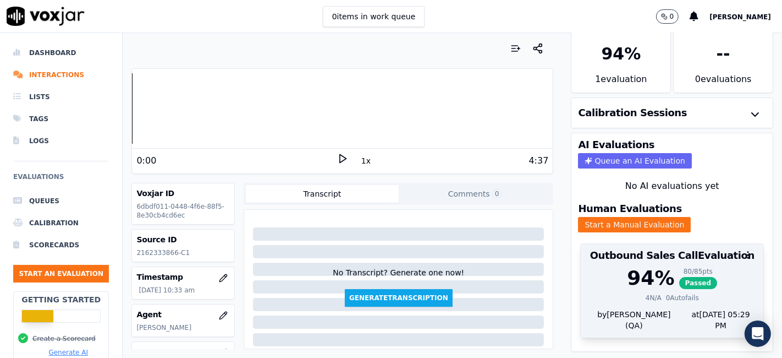
scroll to position [35, 0]
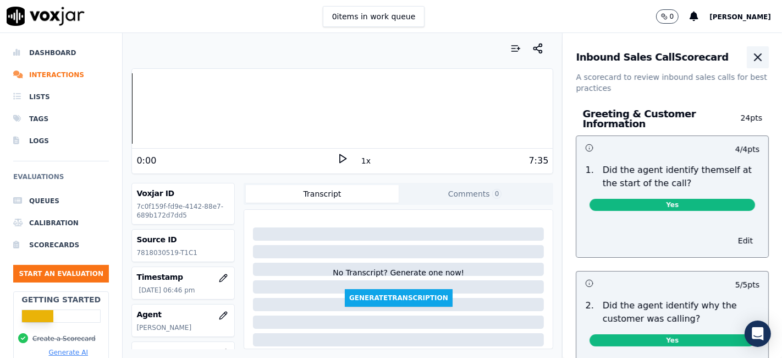
click at [755, 55] on icon "button" at bounding box center [758, 57] width 7 height 7
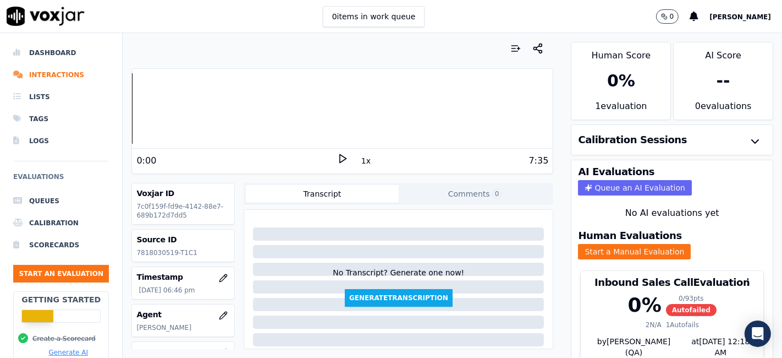
scroll to position [35, 0]
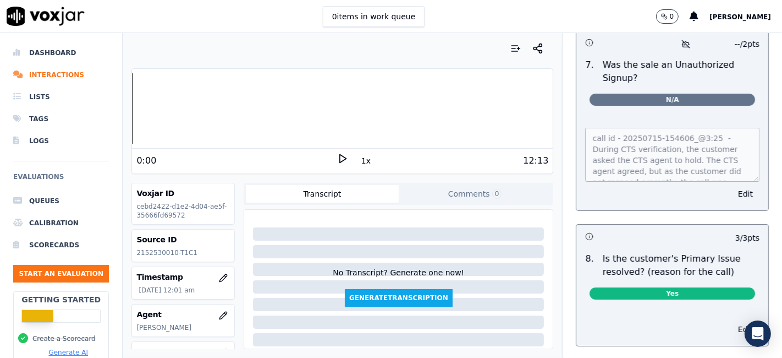
scroll to position [3463, 0]
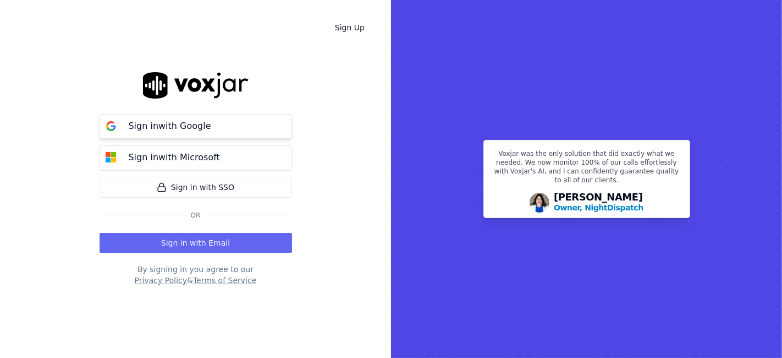
drag, startPoint x: 201, startPoint y: 122, endPoint x: 205, endPoint y: 128, distance: 7.5
click at [201, 122] on p "Sign in with Google" at bounding box center [170, 125] width 83 height 13
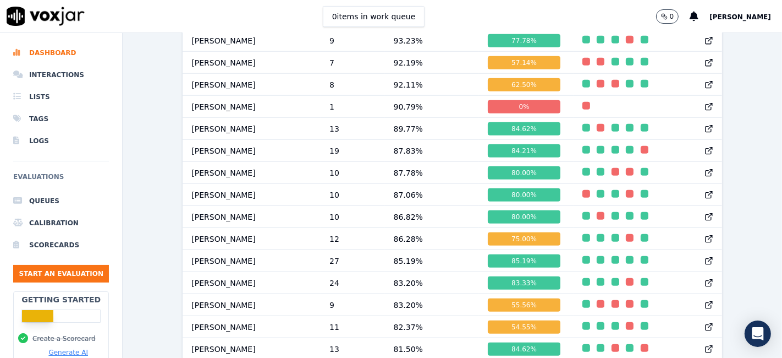
scroll to position [1249, 0]
